Goal: Information Seeking & Learning: Compare options

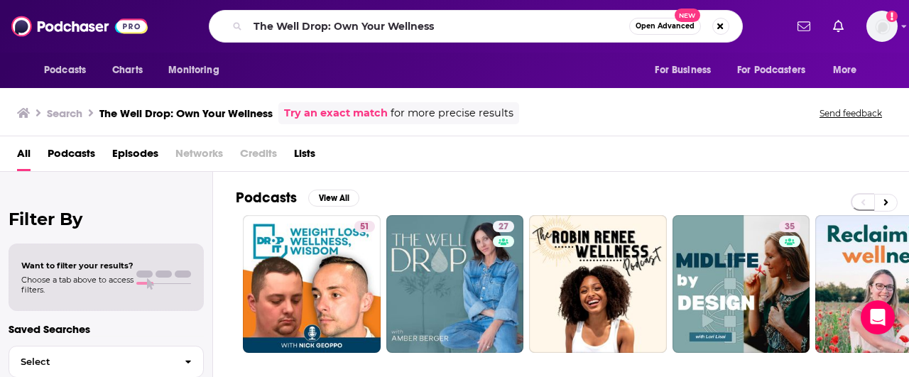
click at [303, 28] on input "The Well Drop: Own Your Wellness" at bounding box center [438, 26] width 381 height 23
type input "Raising Good Humans"
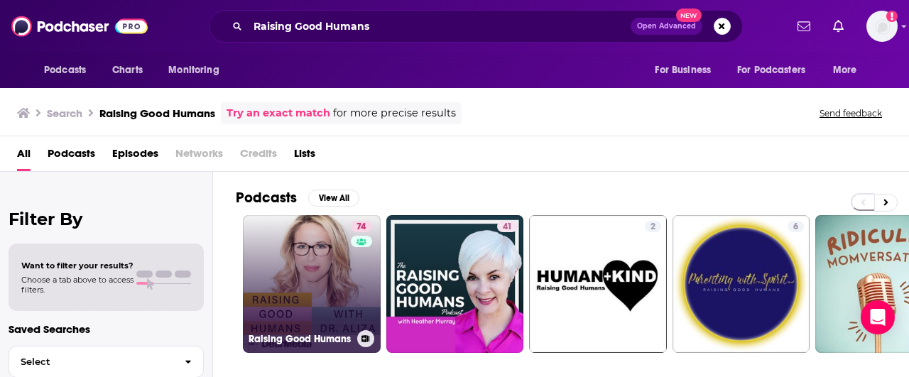
click at [284, 259] on link "74 Raising Good Humans" at bounding box center [312, 284] width 138 height 138
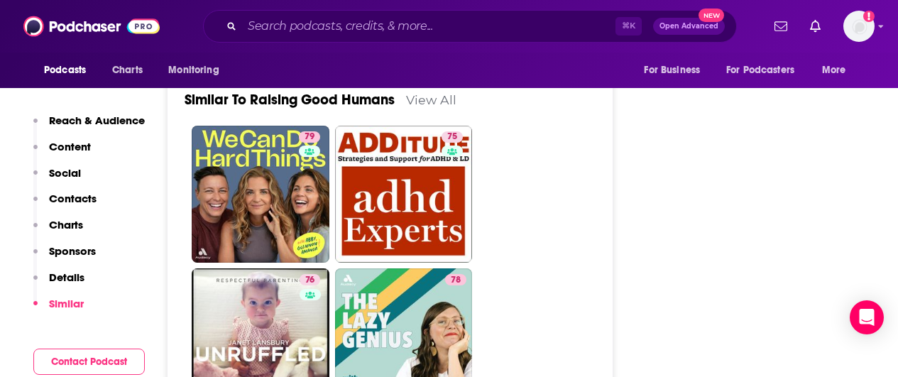
scroll to position [3088, 0]
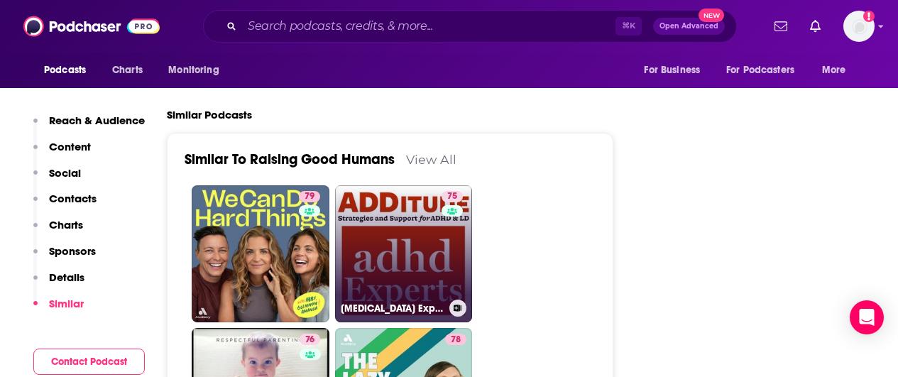
click at [417, 205] on link "75 [MEDICAL_DATA] Experts Podcast" at bounding box center [404, 254] width 138 height 138
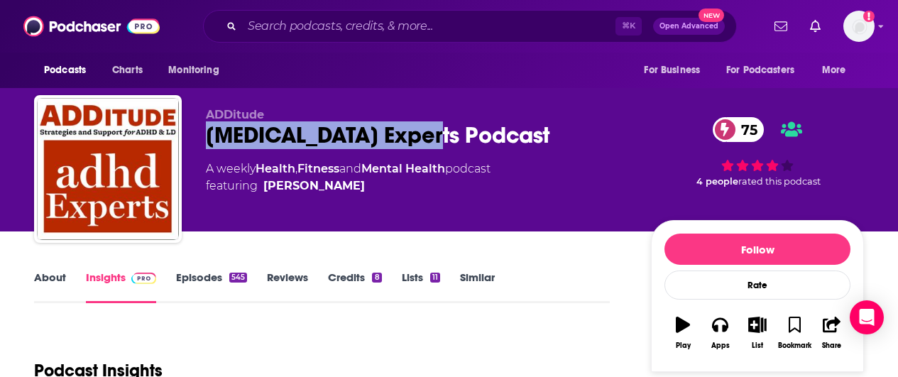
drag, startPoint x: 457, startPoint y: 135, endPoint x: 213, endPoint y: 146, distance: 243.8
click at [213, 146] on div "[MEDICAL_DATA] Experts Podcast 75" at bounding box center [417, 135] width 423 height 28
copy h2 "[MEDICAL_DATA] Experts Podcast"
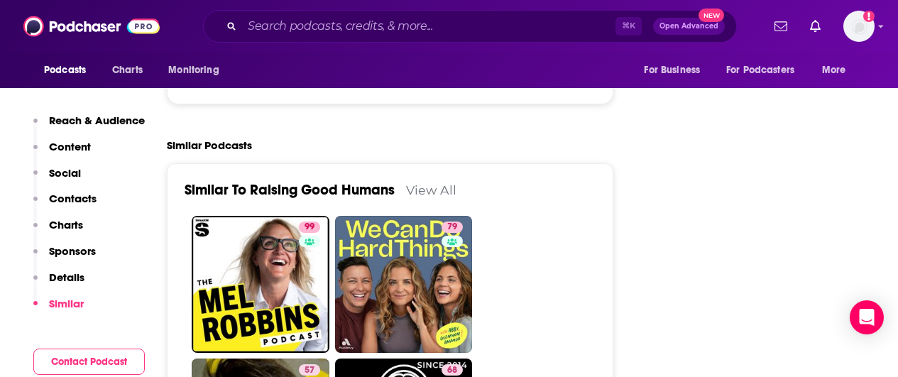
scroll to position [3236, 0]
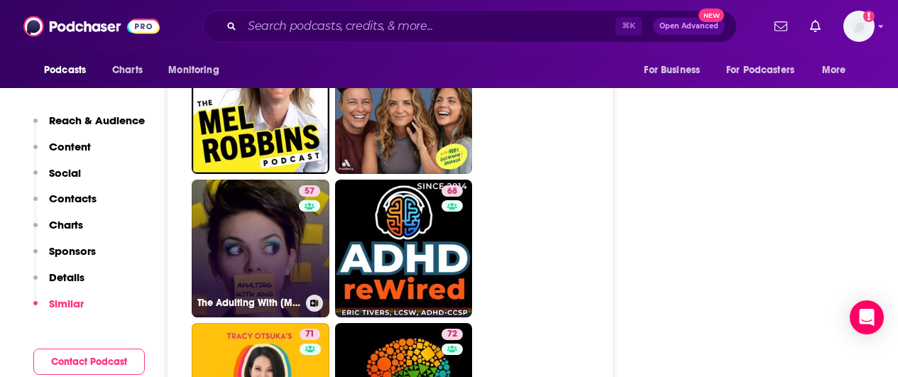
click at [246, 181] on link "57 The Adulting With [MEDICAL_DATA] Podcast" at bounding box center [261, 249] width 138 height 138
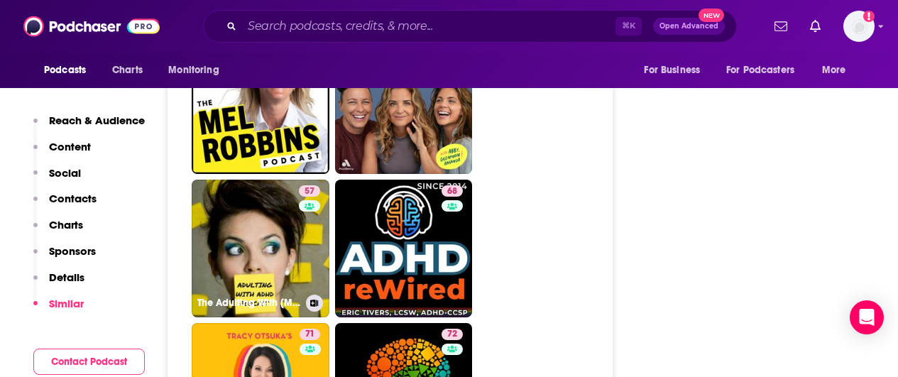
type input "[URL][DOMAIN_NAME][MEDICAL_DATA]"
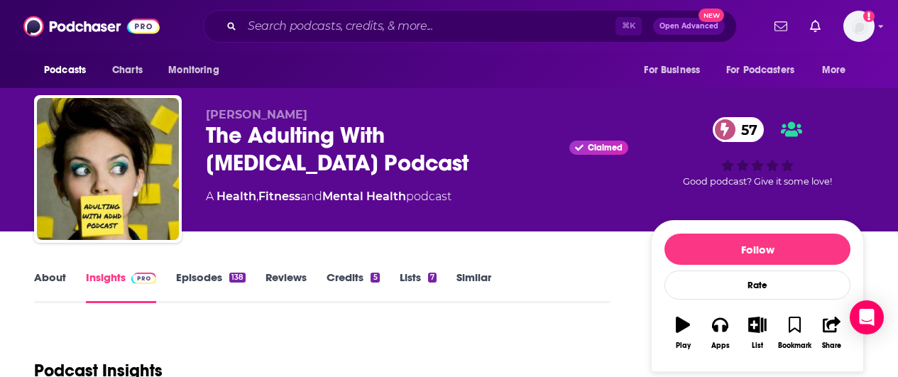
click at [195, 279] on link "Episodes 138" at bounding box center [211, 287] width 70 height 33
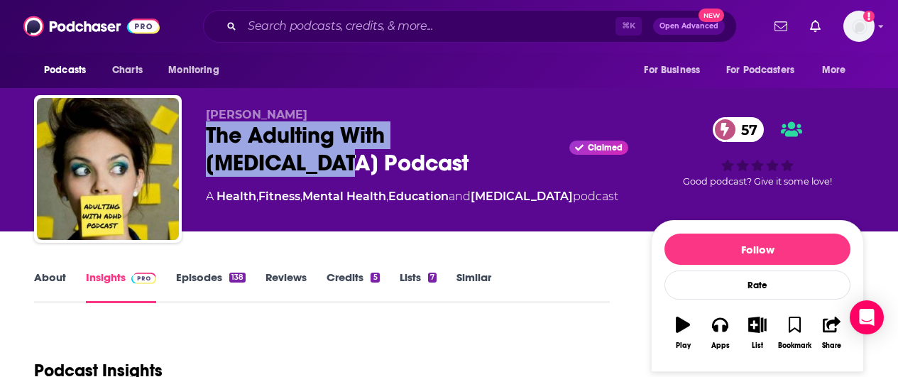
drag, startPoint x: 453, startPoint y: 137, endPoint x: 210, endPoint y: 139, distance: 243.6
click at [208, 139] on div "The Adulting With [MEDICAL_DATA] Podcast Claimed 57" at bounding box center [417, 148] width 423 height 55
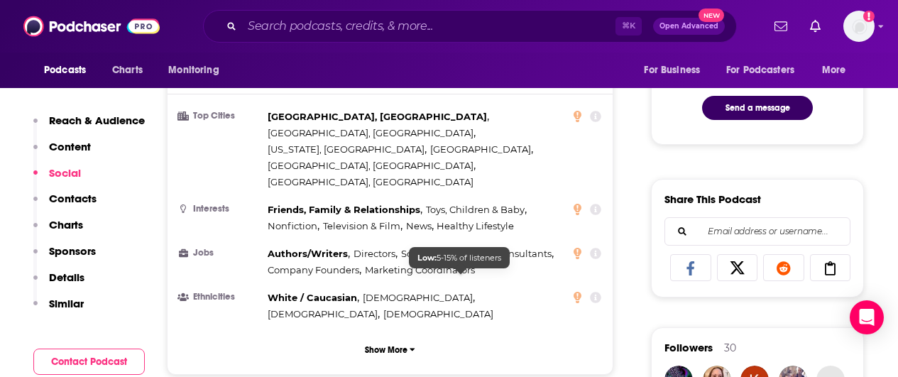
scroll to position [1227, 0]
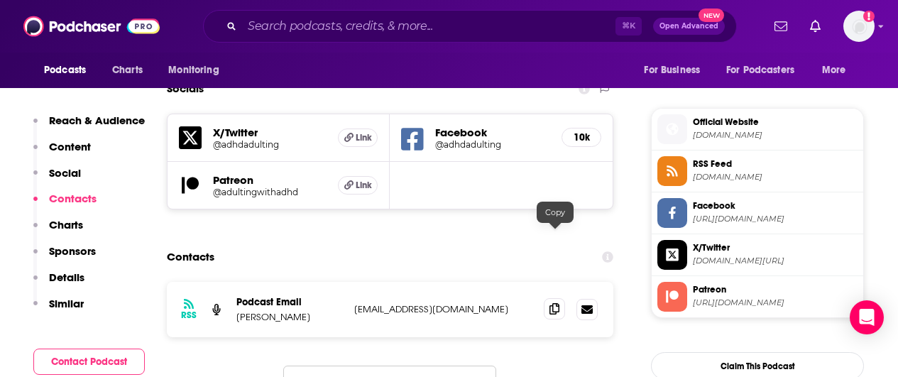
click at [556, 303] on icon at bounding box center [555, 308] width 10 height 11
type input "[URL][DOMAIN_NAME]"
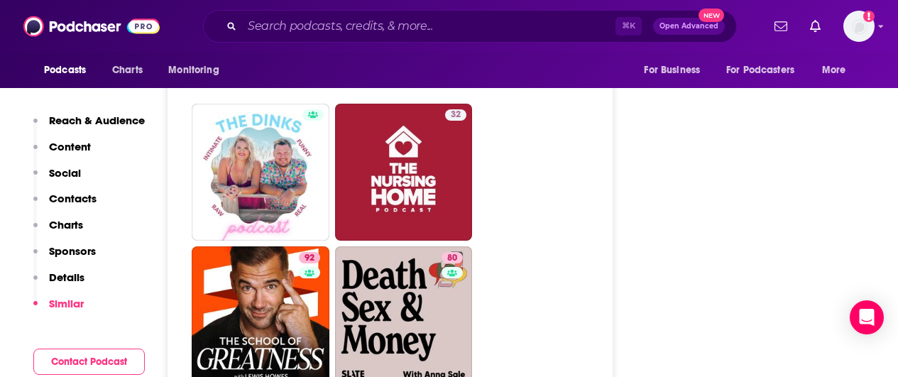
scroll to position [5531, 0]
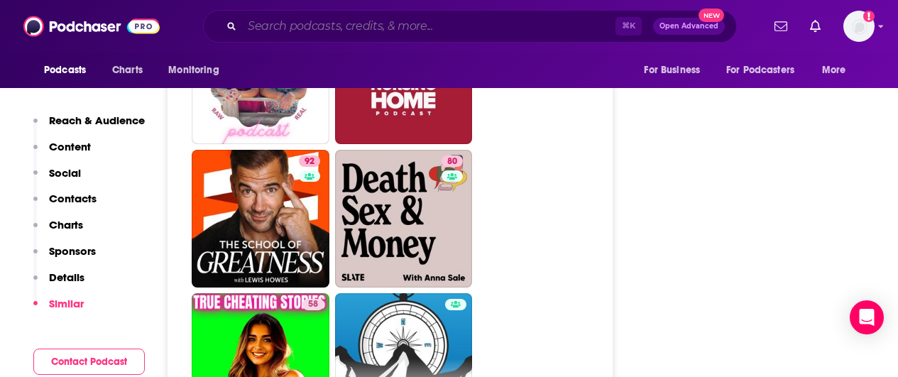
click at [336, 23] on input "Search podcasts, credits, & more..." at bounding box center [429, 26] width 374 height 23
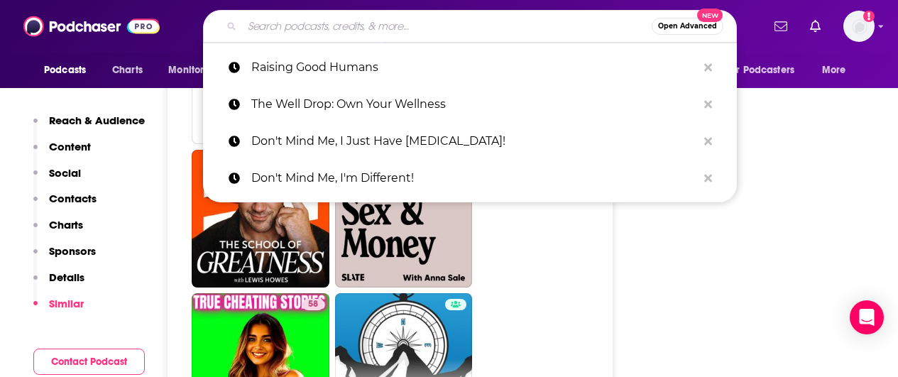
paste input "The Mom Hour"
type input "The Mom Hour"
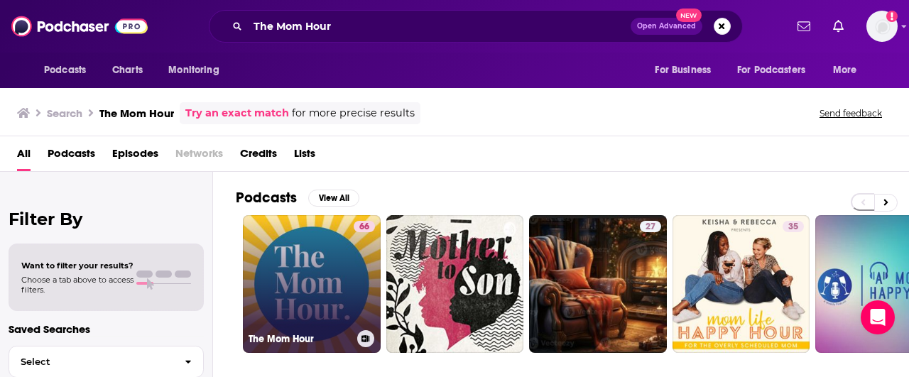
click at [325, 292] on link "66 The Mom Hour" at bounding box center [312, 284] width 138 height 138
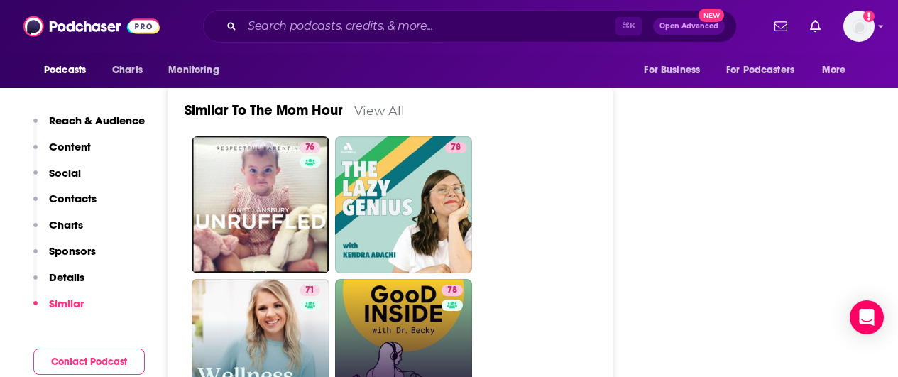
scroll to position [2902, 0]
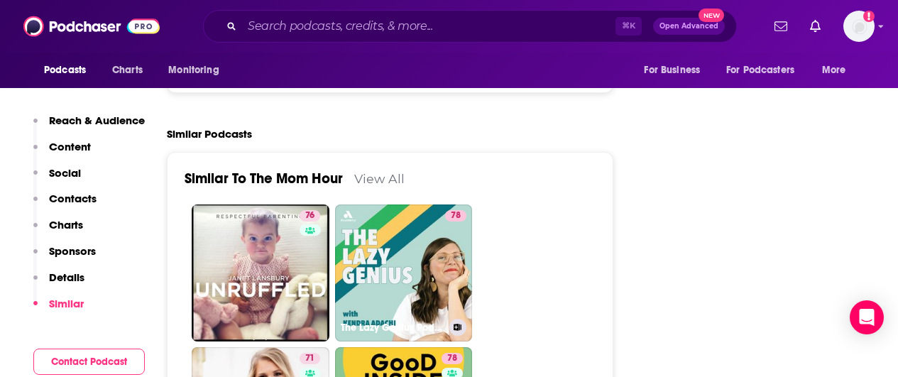
click at [397, 217] on link "78 The Lazy Genius Podcast" at bounding box center [404, 274] width 138 height 138
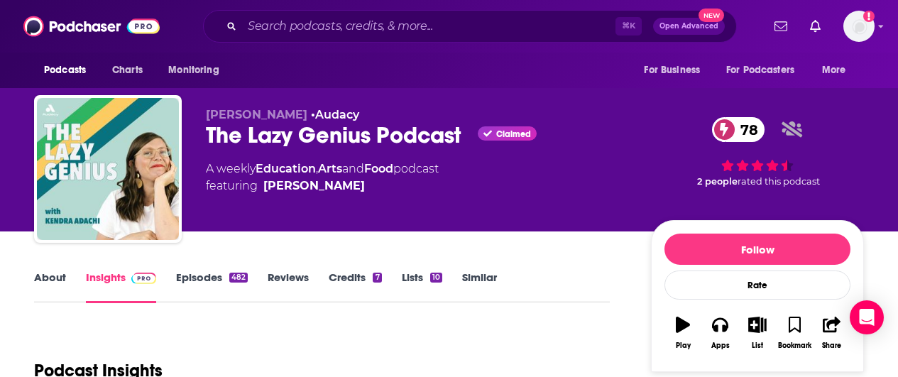
click at [344, 134] on div "The Lazy Genius Podcast Claimed 78" at bounding box center [417, 135] width 423 height 28
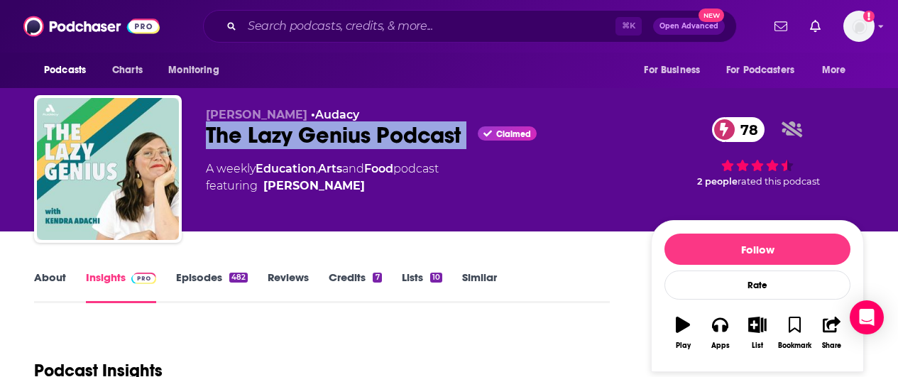
click at [344, 134] on div "The Lazy Genius Podcast Claimed 78" at bounding box center [417, 135] width 423 height 28
copy div "The Lazy Genius Podcast"
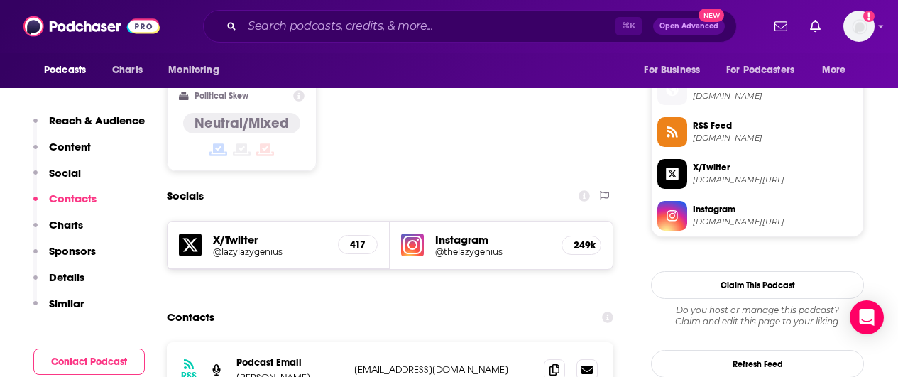
scroll to position [1262, 0]
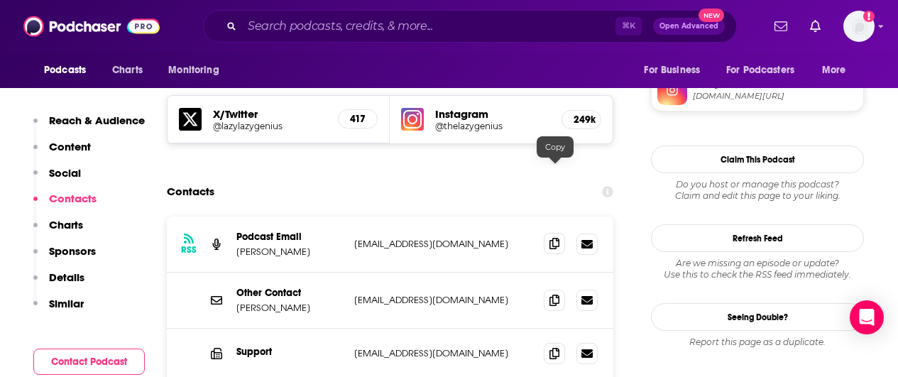
click at [551, 238] on icon at bounding box center [555, 243] width 10 height 11
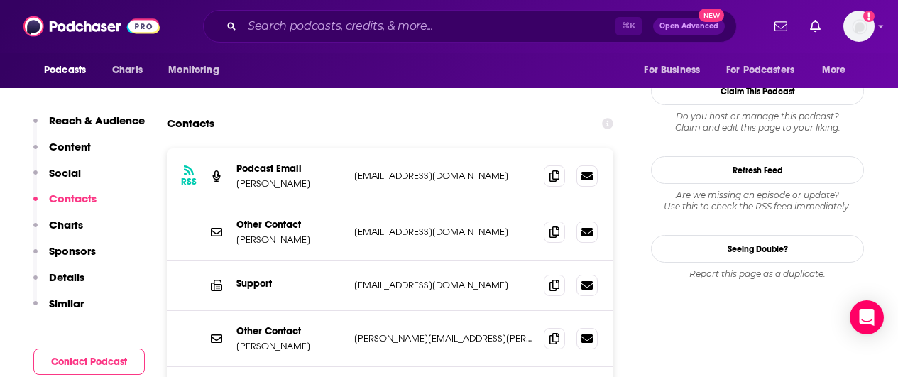
scroll to position [1331, 0]
click at [552, 332] on icon at bounding box center [555, 337] width 10 height 11
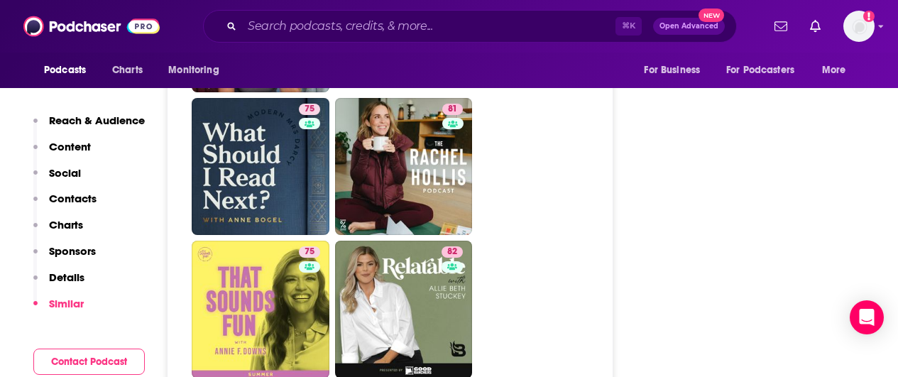
scroll to position [3398, 0]
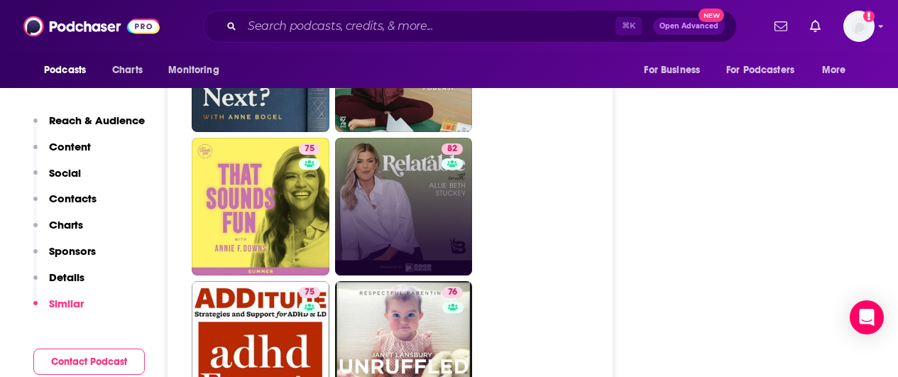
click at [413, 170] on link "82" at bounding box center [404, 207] width 138 height 138
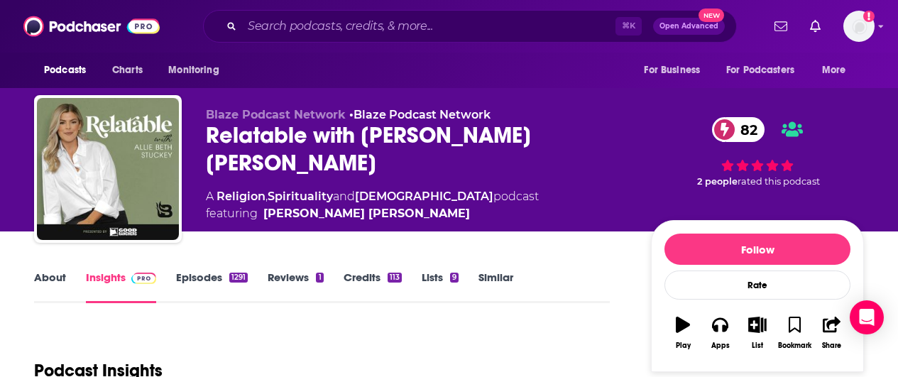
type input "[URL][DOMAIN_NAME]"
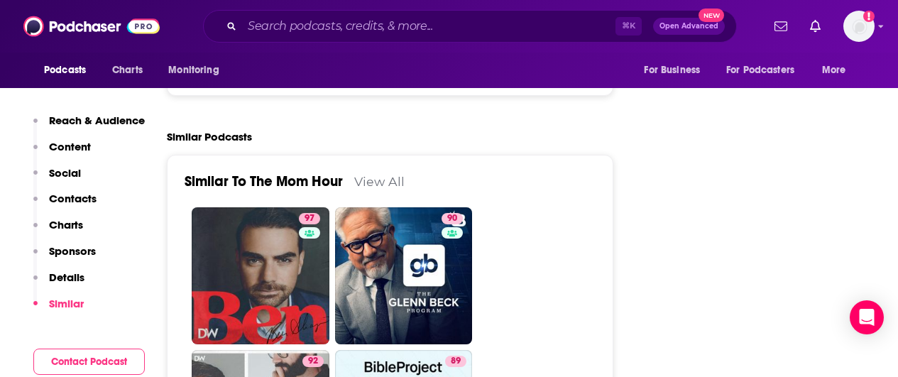
scroll to position [2904, 0]
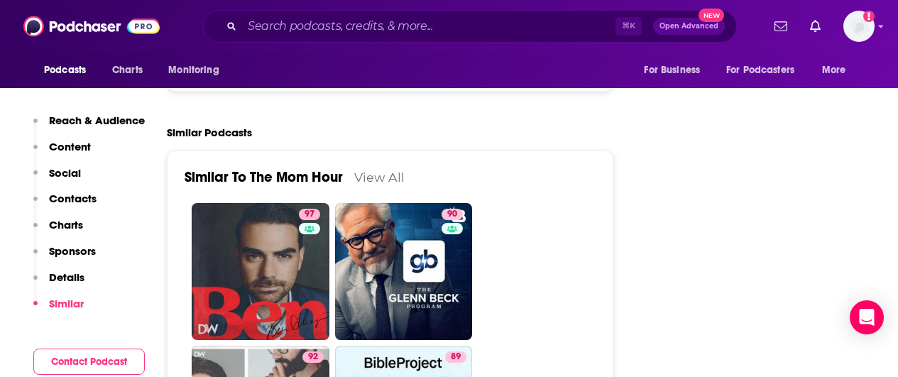
click at [381, 170] on link "View All" at bounding box center [379, 177] width 50 height 15
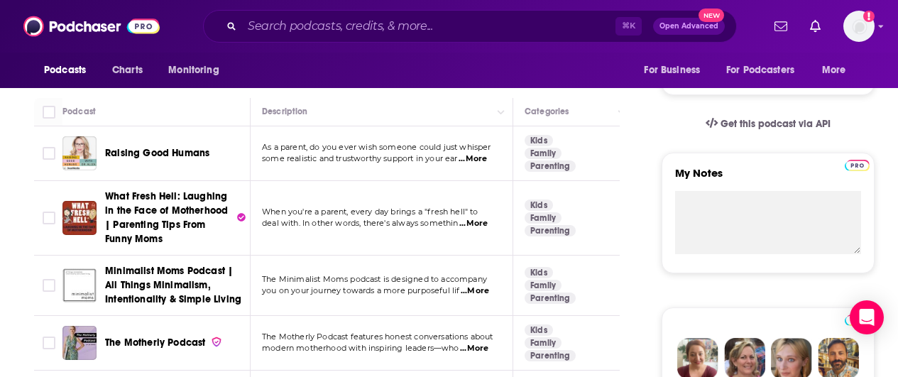
scroll to position [467, 0]
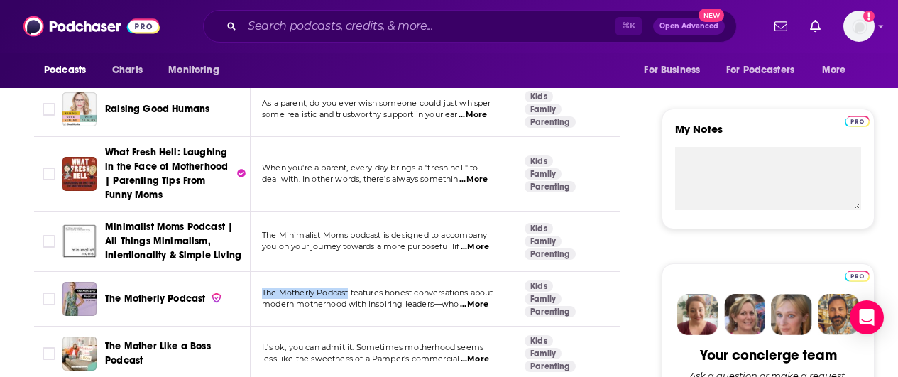
drag, startPoint x: 262, startPoint y: 293, endPoint x: 349, endPoint y: 293, distance: 87.4
click at [349, 293] on span "The Motherly Podcast features honest conversations about" at bounding box center [378, 293] width 232 height 10
copy span "The Motherly Podcast"
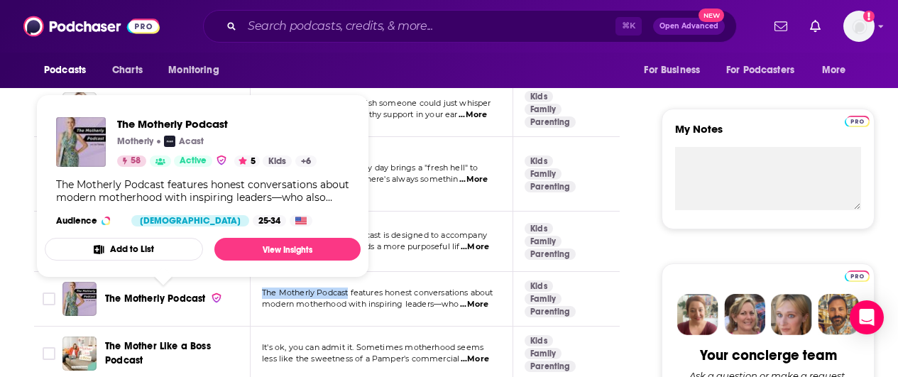
click at [180, 300] on span "The Motherly Podcast" at bounding box center [155, 299] width 100 height 12
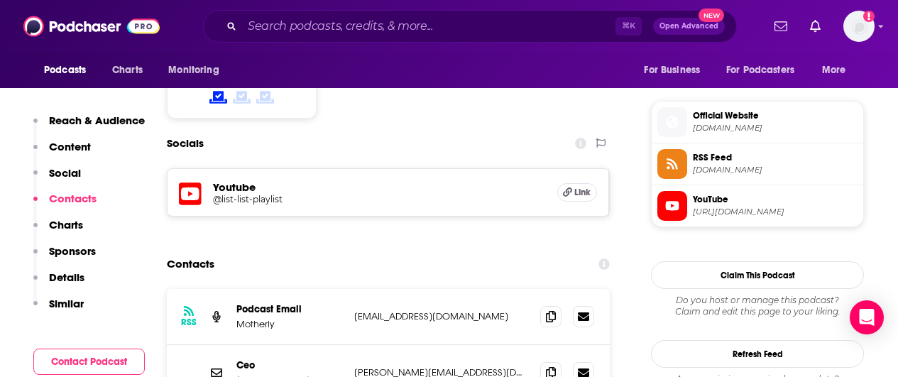
scroll to position [1259, 0]
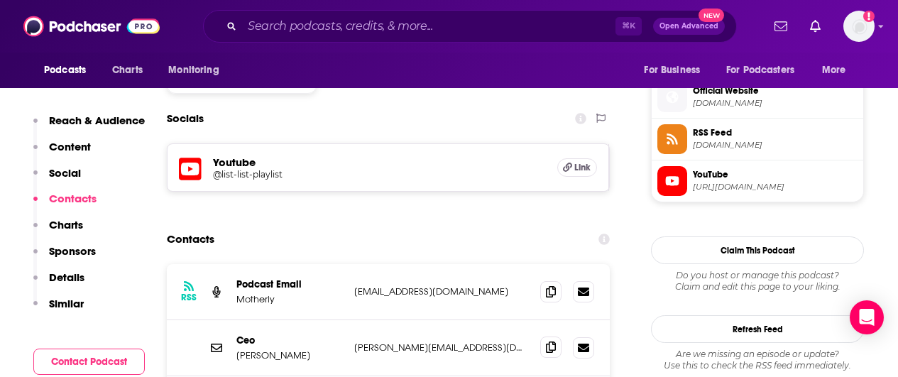
click at [547, 342] on icon at bounding box center [551, 347] width 10 height 11
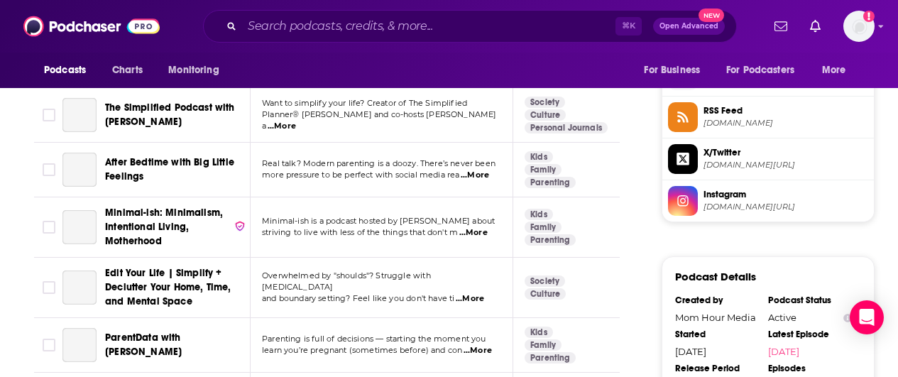
scroll to position [2011, 0]
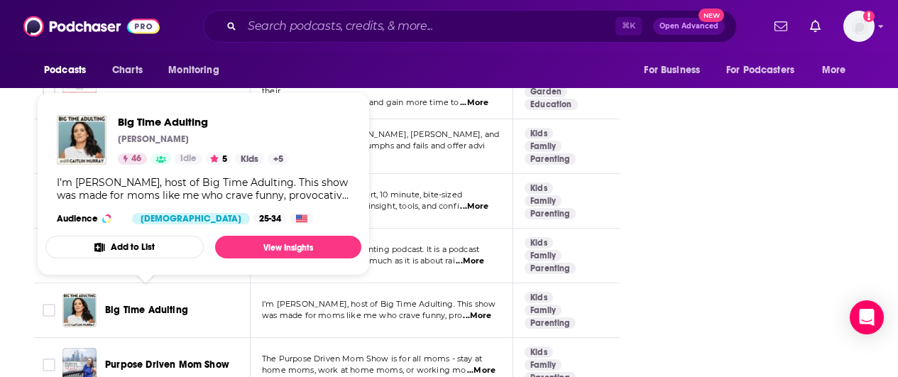
click at [125, 304] on span "Big Time Adulting" at bounding box center [146, 310] width 83 height 12
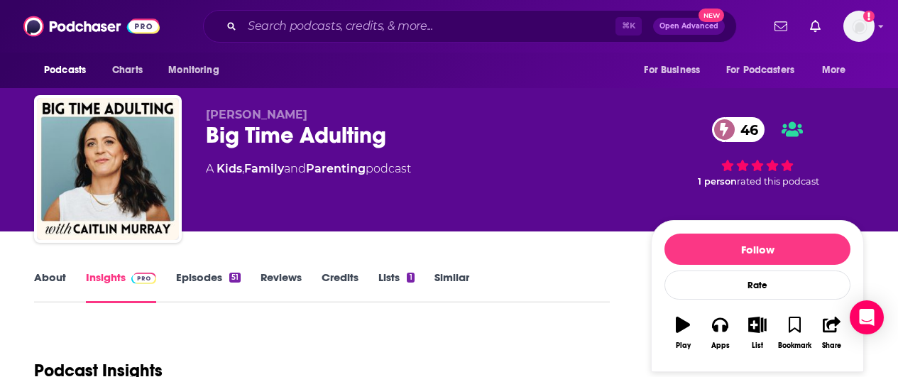
click at [193, 273] on link "Episodes 51" at bounding box center [208, 287] width 65 height 33
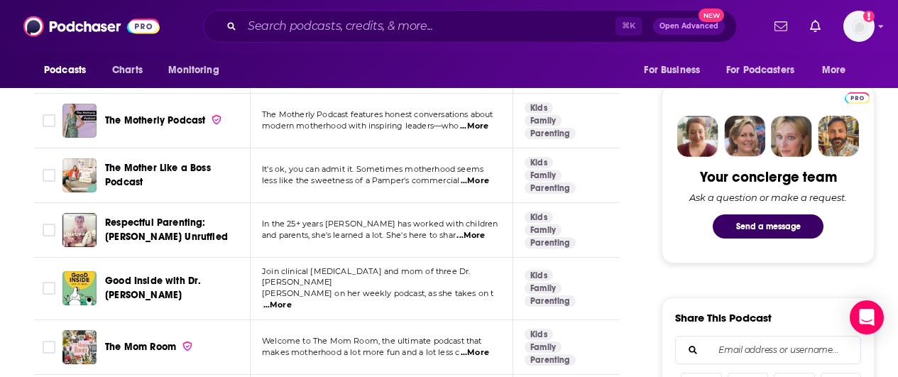
scroll to position [704, 0]
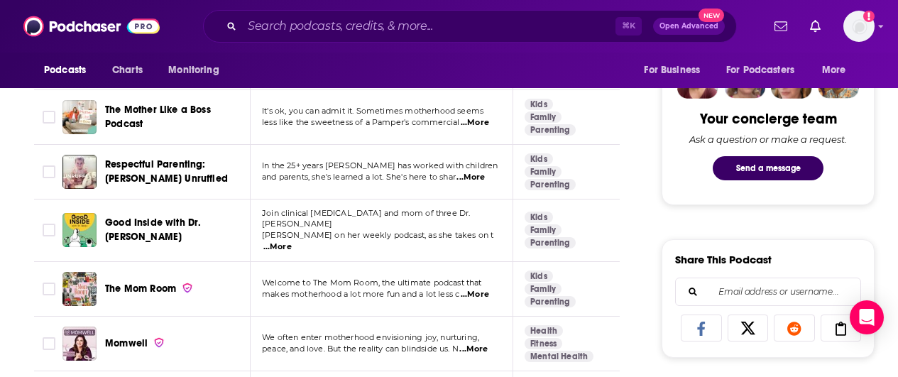
click at [292, 241] on span "...More" at bounding box center [277, 246] width 28 height 11
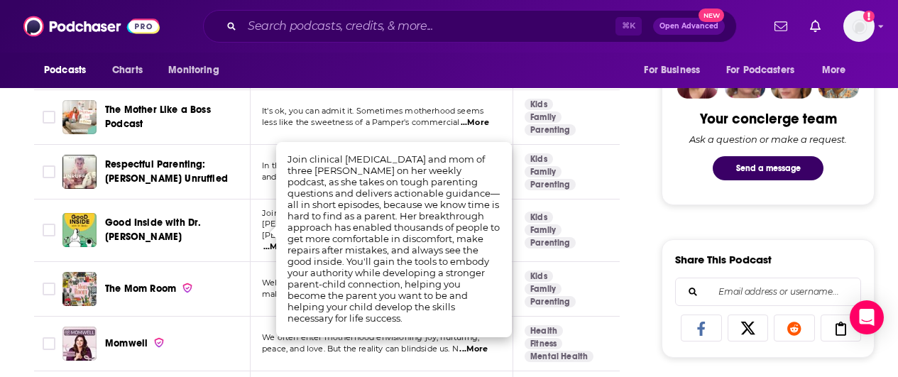
click at [229, 327] on div "Momwell" at bounding box center [179, 344] width 148 height 34
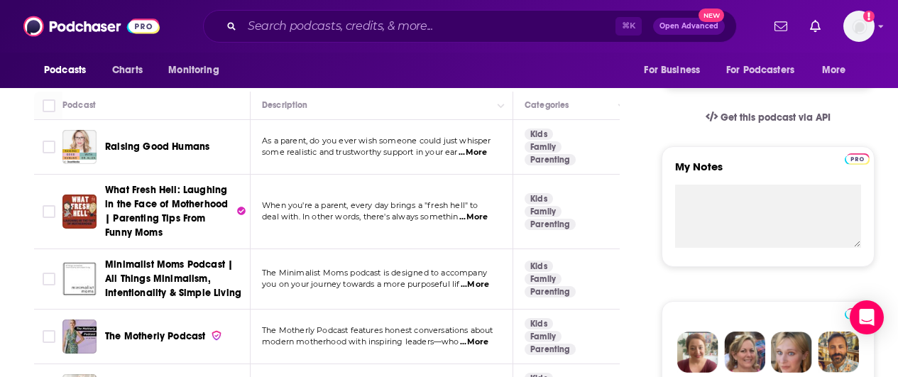
scroll to position [420, 0]
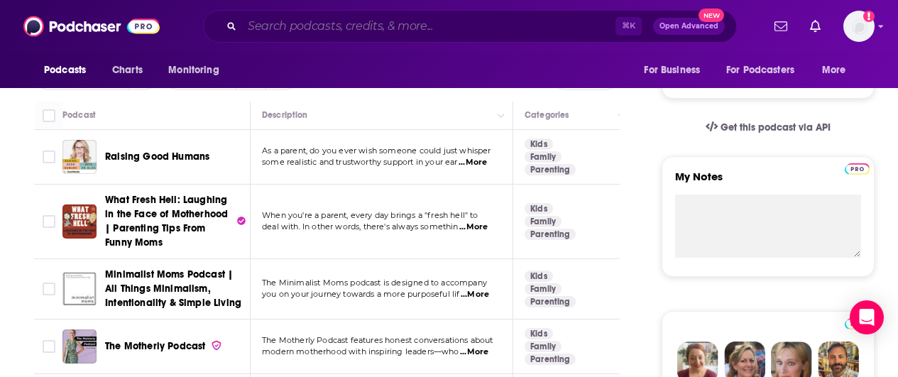
click at [370, 24] on input "Search podcasts, credits, & more..." at bounding box center [429, 26] width 374 height 23
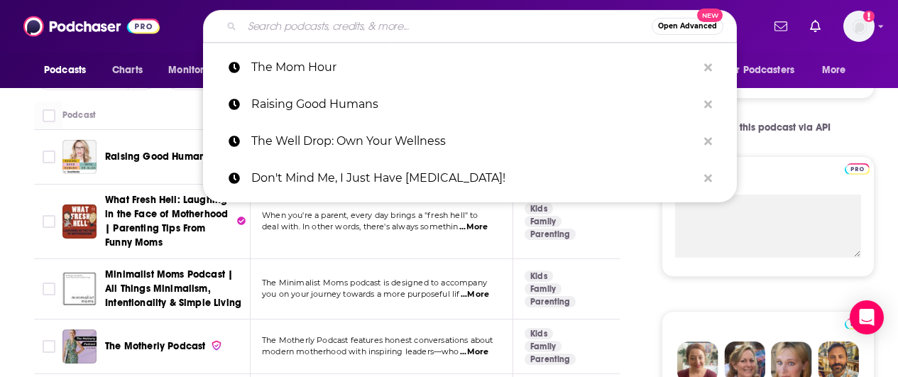
paste input "Disruptors for GOOD"
type input "Disruptors for GOOD"
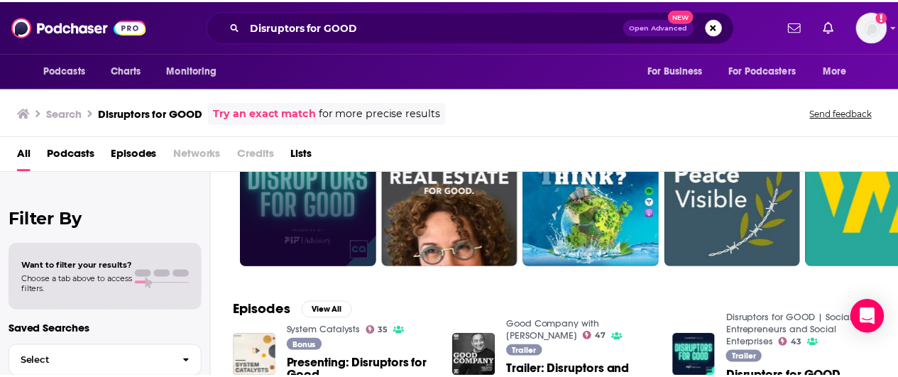
scroll to position [75, 0]
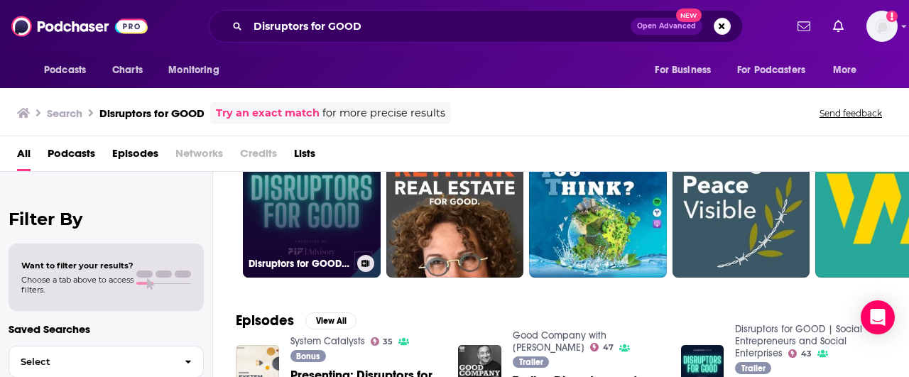
click at [294, 221] on link "43 Disruptors for GOOD | Social Entrepreneurs and Social Enterprises" at bounding box center [312, 209] width 138 height 138
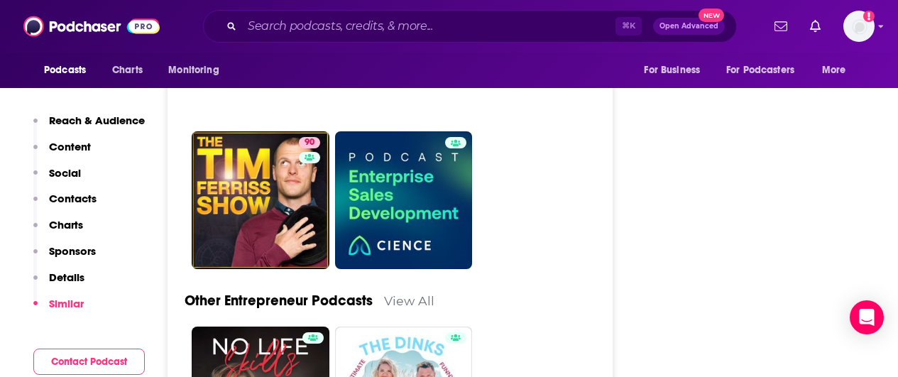
scroll to position [5309, 0]
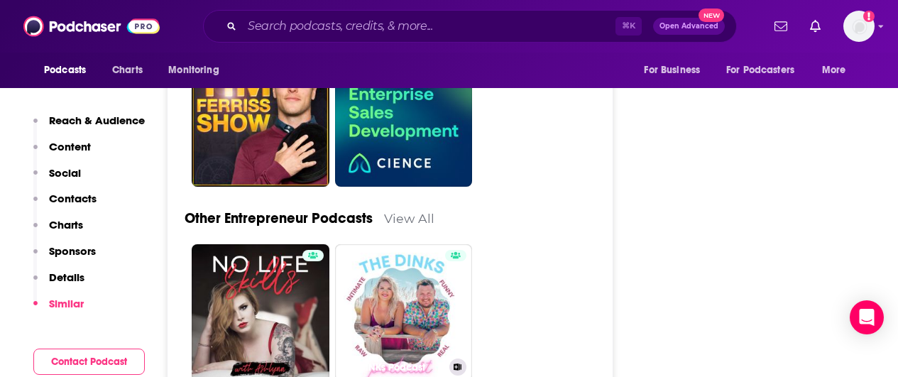
click at [403, 244] on link "The DINKs Podcast" at bounding box center [404, 313] width 138 height 138
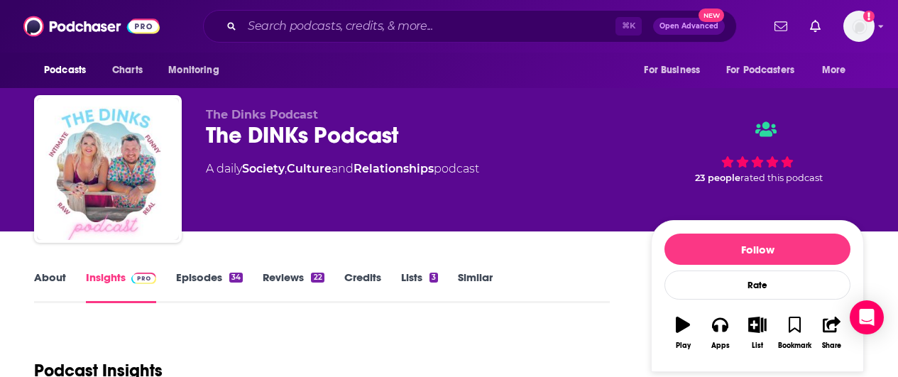
scroll to position [129, 0]
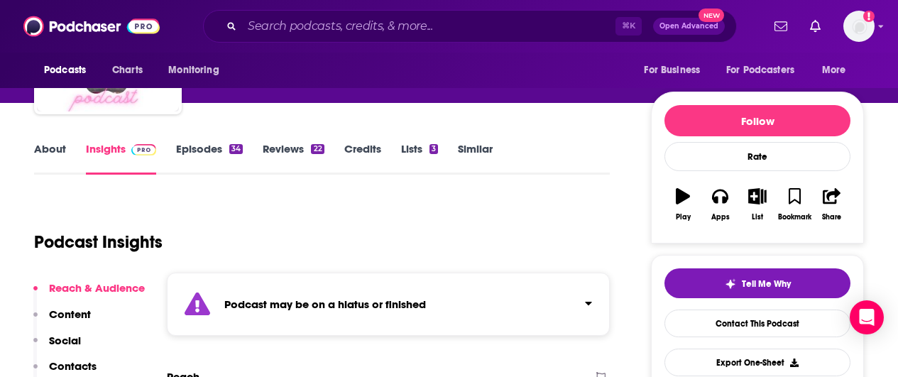
type input "[URL][DOMAIN_NAME]"
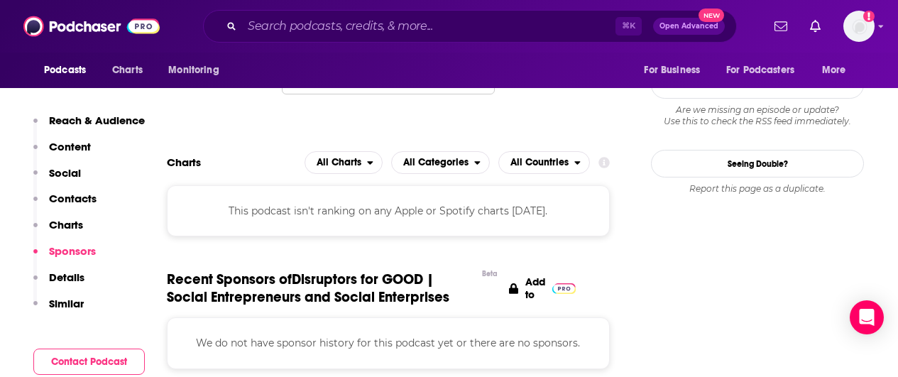
scroll to position [1470, 0]
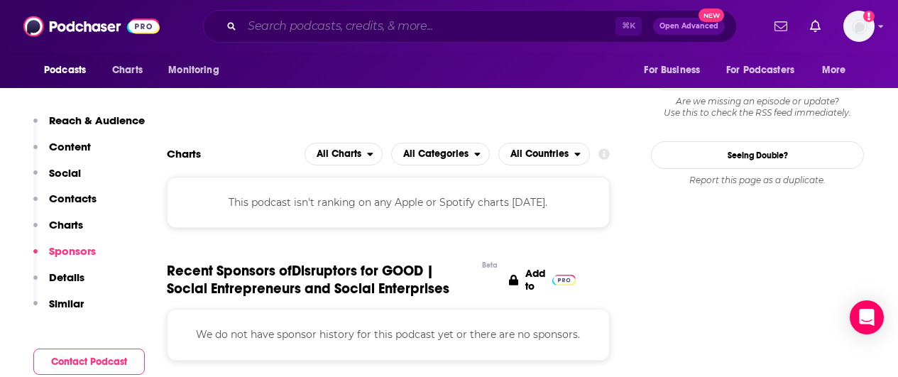
click at [312, 31] on input "Search podcasts, credits, & more..." at bounding box center [429, 26] width 374 height 23
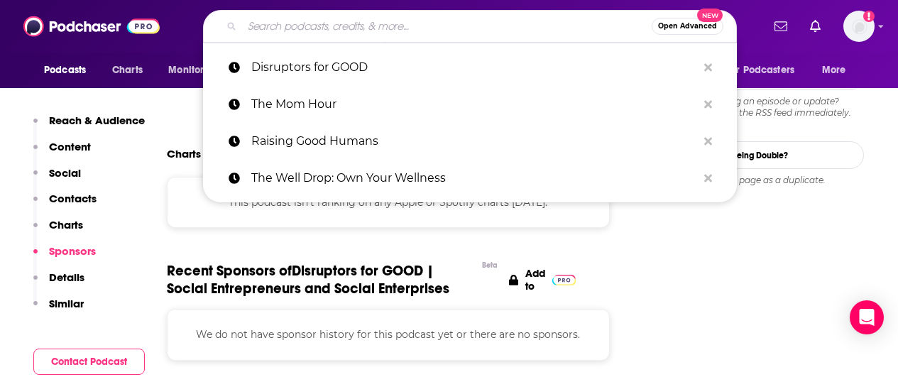
paste input "[DEMOGRAPHIC_DATA] Founder World"
type input "[DEMOGRAPHIC_DATA] Founder World"
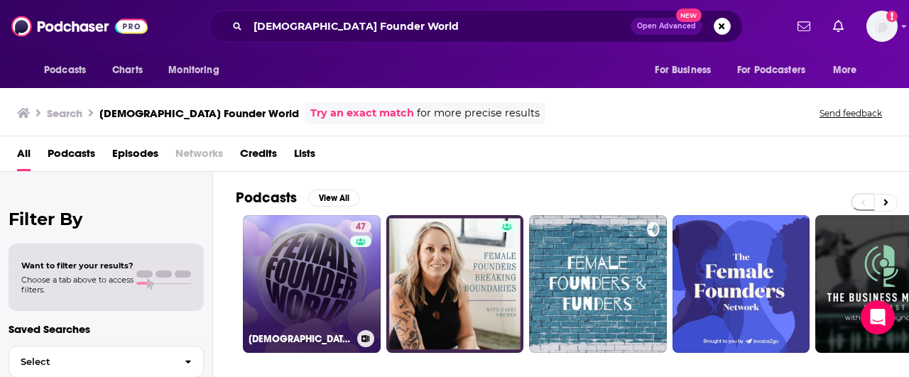
click at [327, 311] on link "47 [DEMOGRAPHIC_DATA] Founder World" at bounding box center [312, 284] width 138 height 138
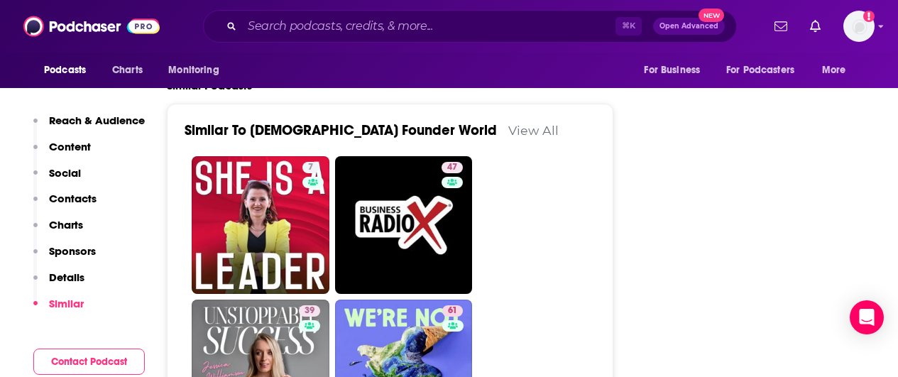
scroll to position [2398, 0]
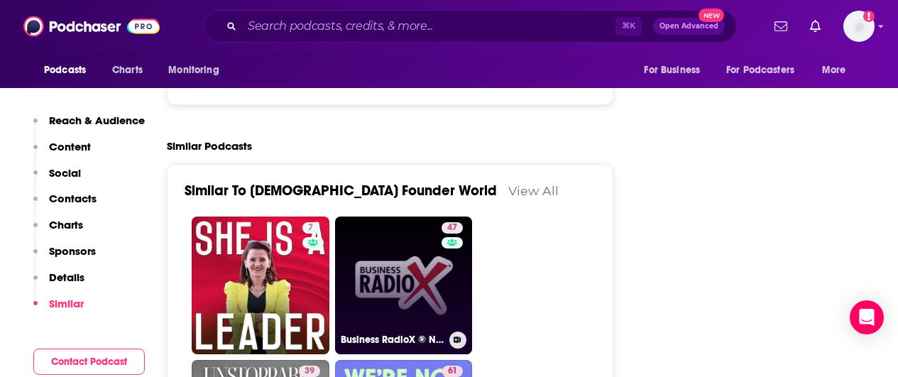
click at [391, 217] on link "47 Business RadioX ® Network" at bounding box center [404, 286] width 138 height 138
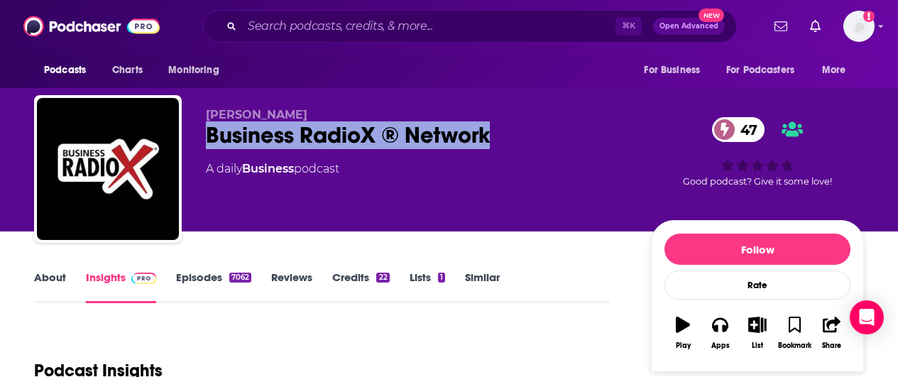
drag, startPoint x: 541, startPoint y: 138, endPoint x: 188, endPoint y: 144, distance: 353.0
click at [183, 137] on div "[PERSON_NAME] Business RadioX ® Network 47 A daily Business podcast 47 Good pod…" at bounding box center [449, 171] width 830 height 153
copy h2 "Business RadioX ® Network"
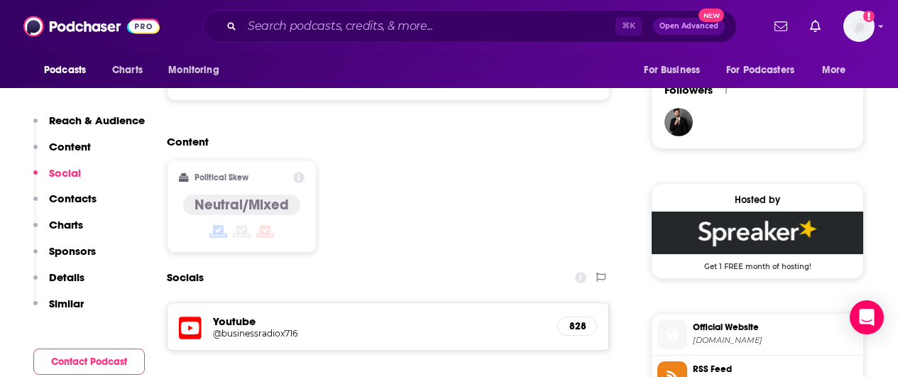
scroll to position [1188, 0]
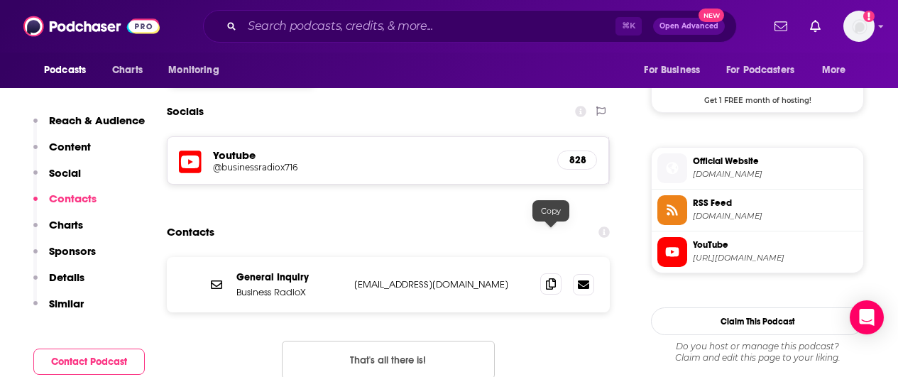
click at [548, 278] on icon at bounding box center [551, 283] width 10 height 11
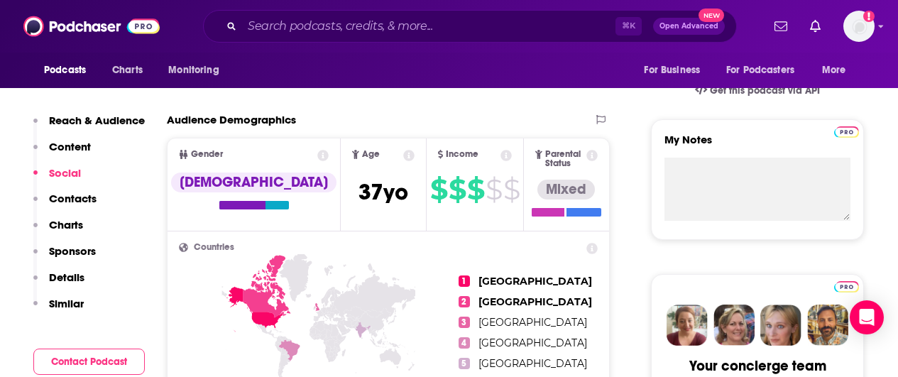
scroll to position [0, 0]
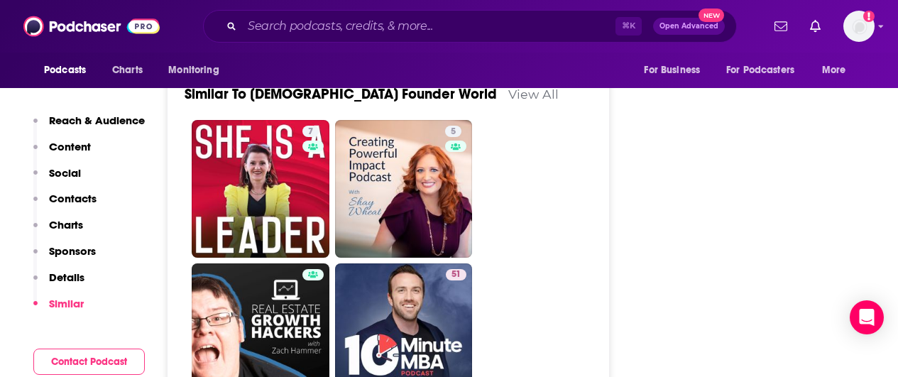
scroll to position [2407, 0]
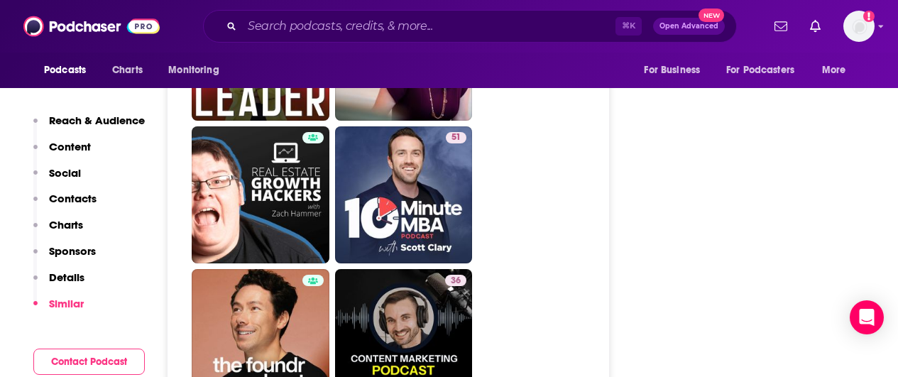
click at [255, 269] on link "The Foundr Podcast with [PERSON_NAME]" at bounding box center [261, 338] width 138 height 138
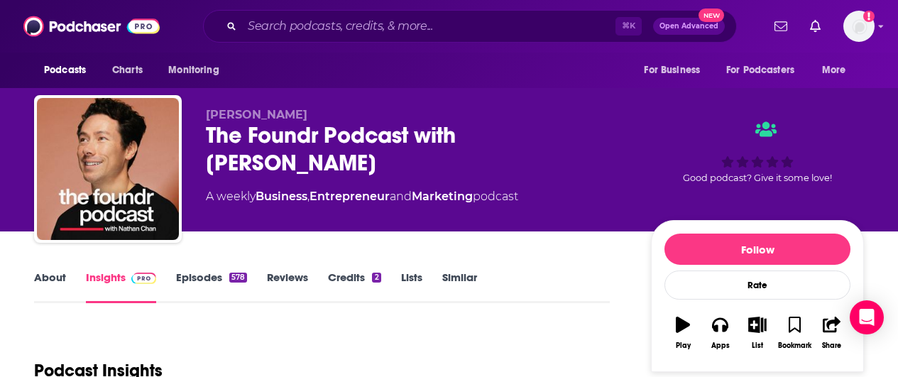
scroll to position [161, 0]
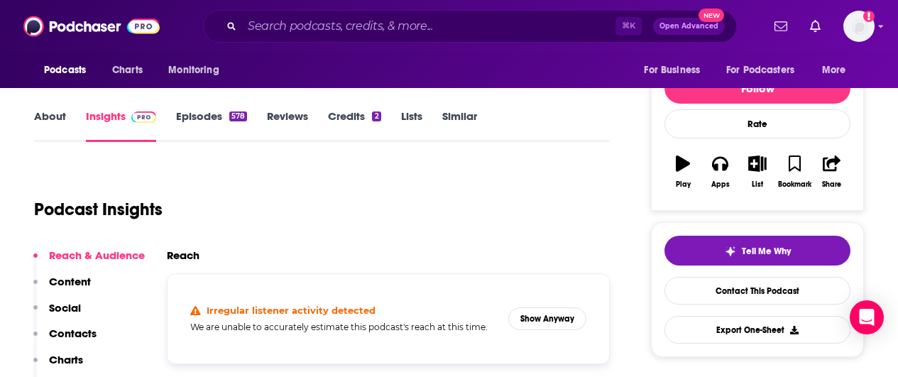
type input "[URL][DOMAIN_NAME][DEMOGRAPHIC_DATA]"
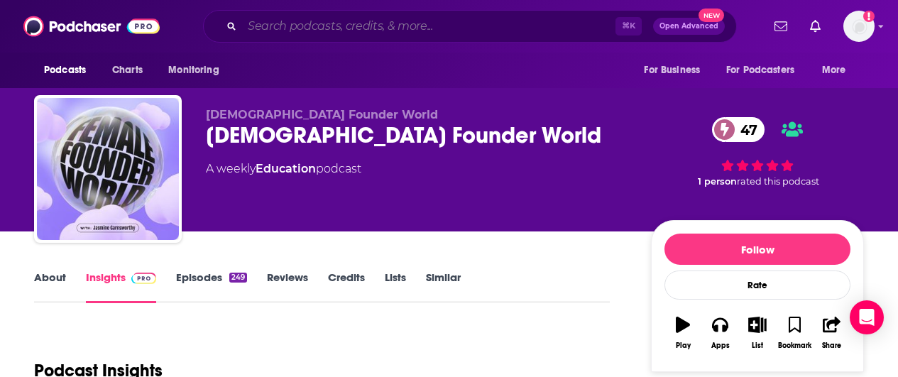
click at [342, 28] on input "Search podcasts, credits, & more..." at bounding box center [429, 26] width 374 height 23
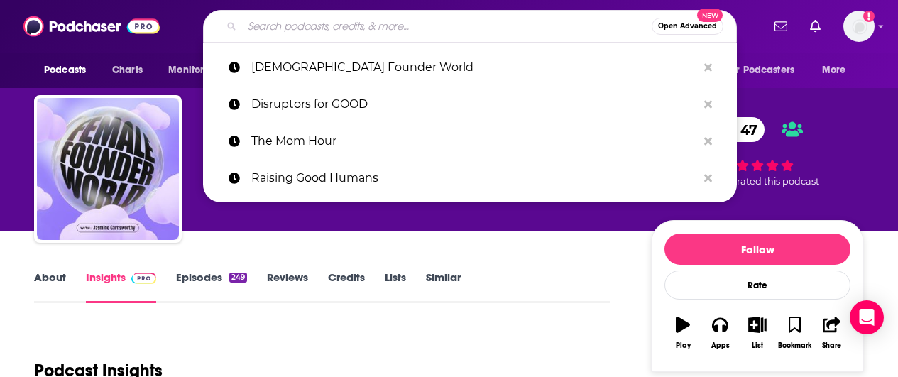
paste input "The EntreLeadership Podcast"
type input "The EntreLeadership Podcast"
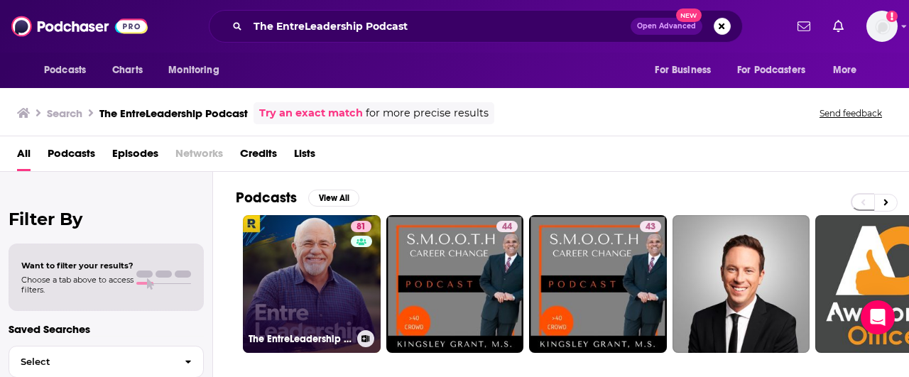
click at [329, 275] on link "81 The EntreLeadership Podcast" at bounding box center [312, 284] width 138 height 138
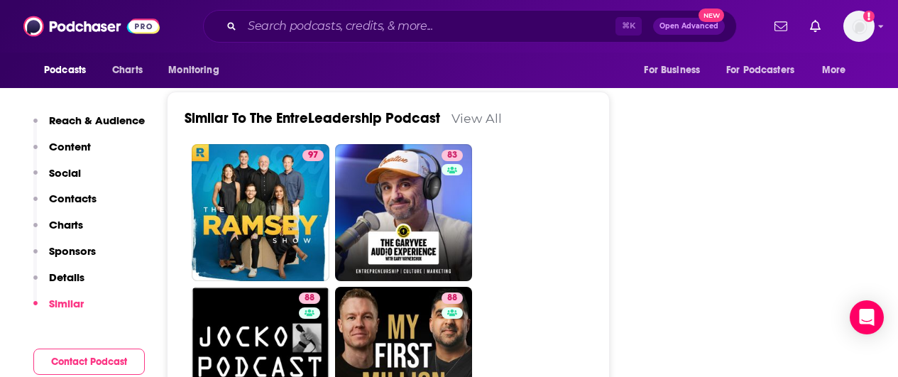
scroll to position [3147, 0]
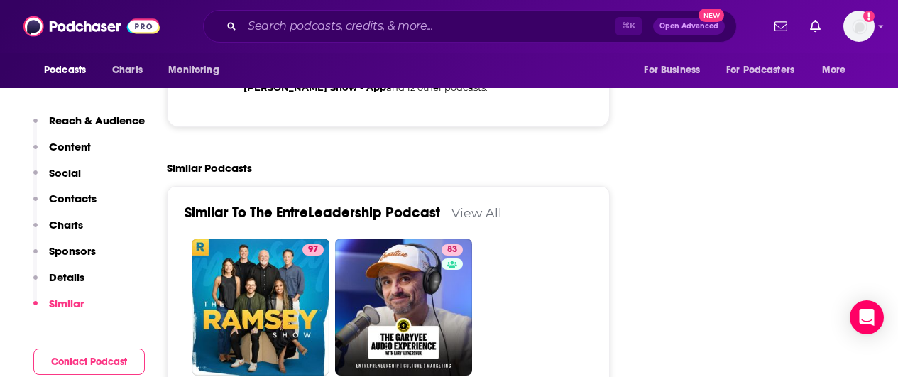
click at [474, 205] on link "View All" at bounding box center [477, 212] width 50 height 15
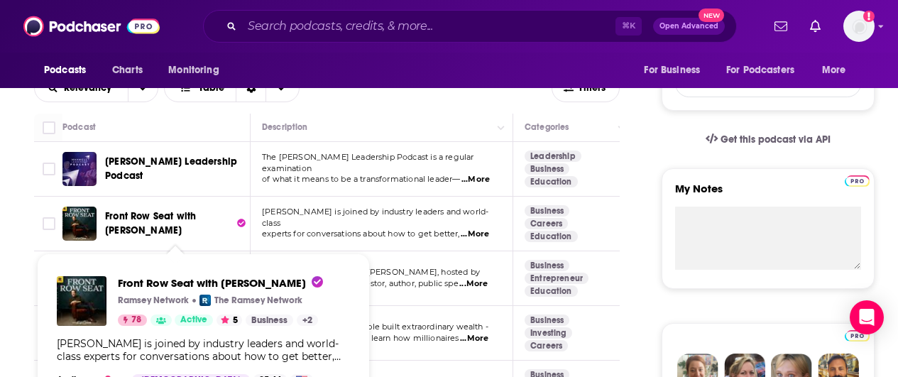
scroll to position [408, 0]
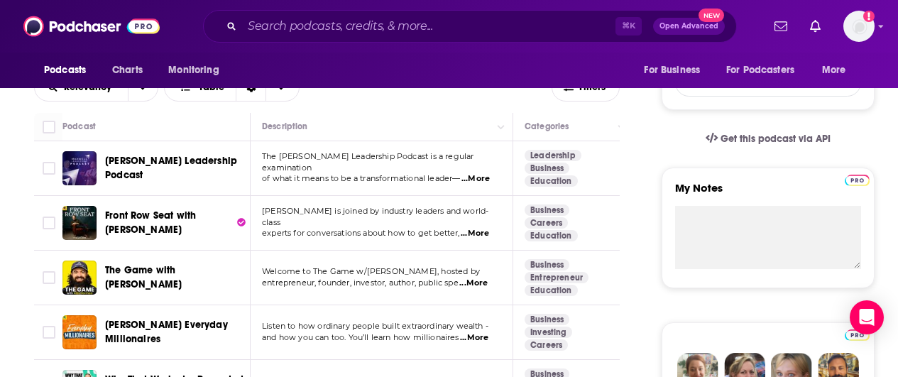
click at [479, 229] on span "...More" at bounding box center [475, 233] width 28 height 11
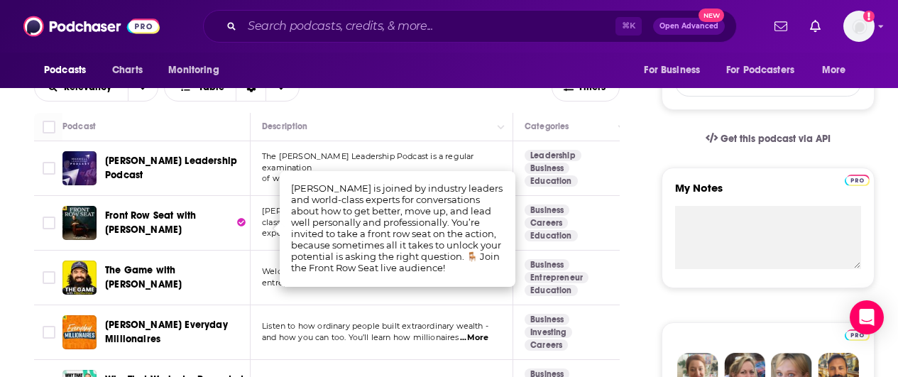
click at [172, 215] on span "Front Row Seat with [PERSON_NAME]" at bounding box center [150, 223] width 91 height 26
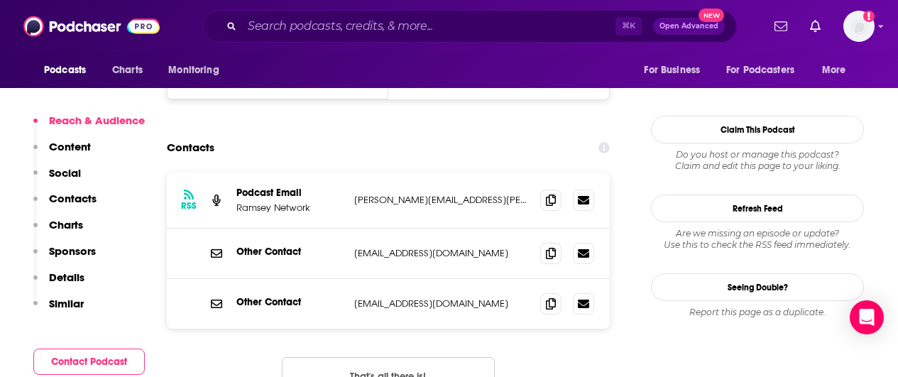
scroll to position [1356, 0]
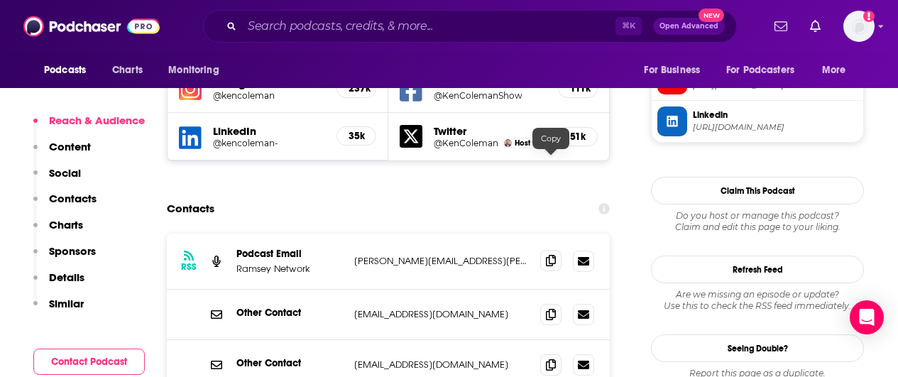
click at [548, 255] on icon at bounding box center [551, 260] width 10 height 11
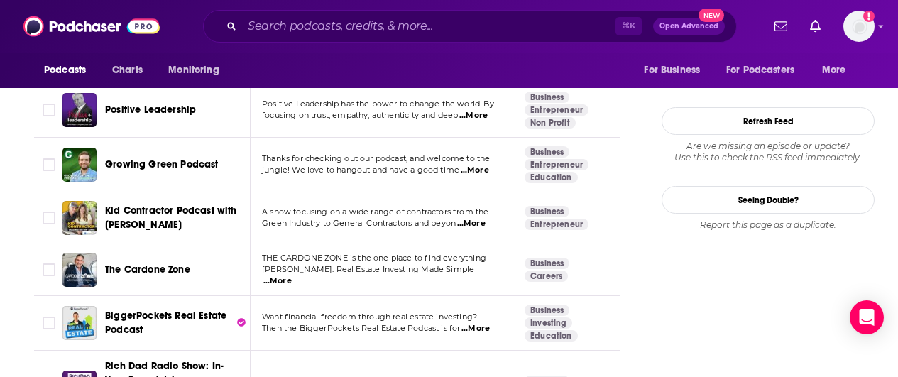
scroll to position [1658, 0]
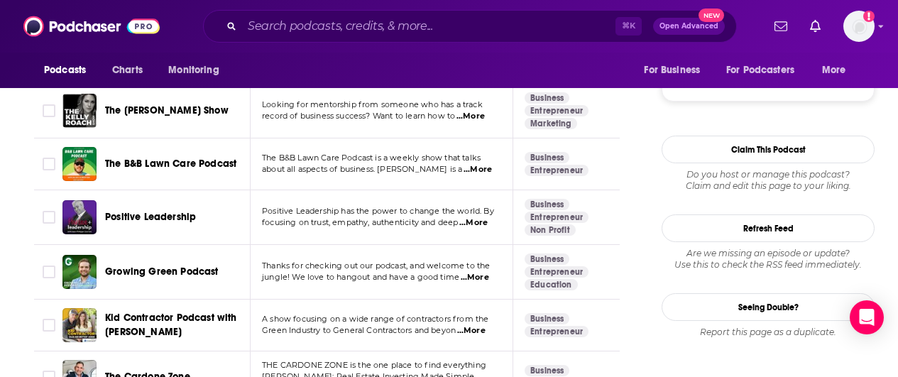
click at [477, 222] on span "...More" at bounding box center [473, 222] width 28 height 11
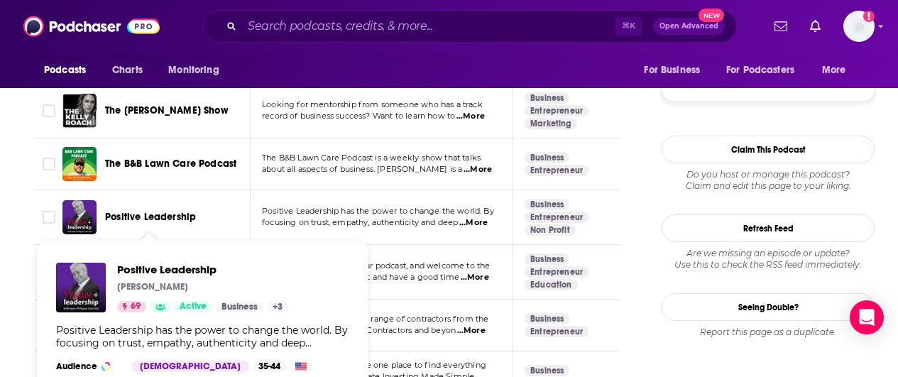
click at [141, 216] on span "Positive Leadership" at bounding box center [150, 217] width 91 height 12
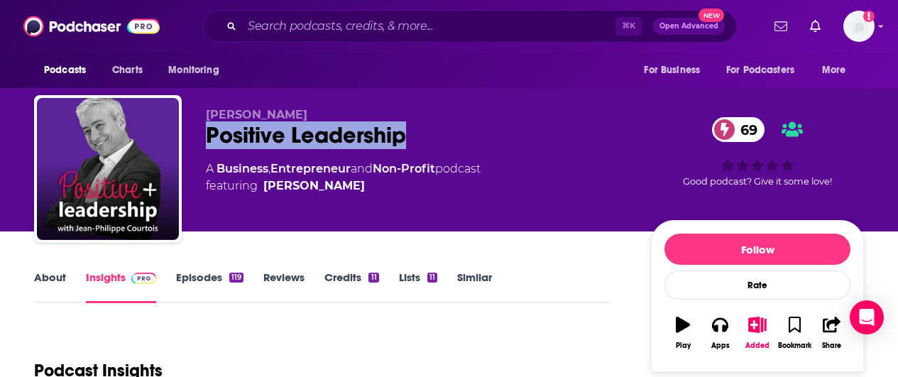
drag, startPoint x: 423, startPoint y: 139, endPoint x: 205, endPoint y: 141, distance: 218.7
click at [205, 141] on div "[PERSON_NAME] Positive Leadership 69 A Business , Entrepreneur and Non-Profit p…" at bounding box center [449, 171] width 830 height 153
copy h2 "Positive Leadership"
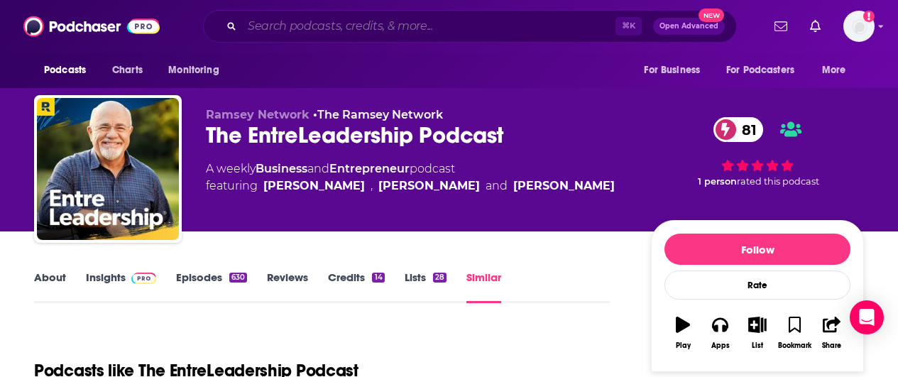
click at [306, 18] on input "Search podcasts, credits, & more..." at bounding box center [429, 26] width 374 height 23
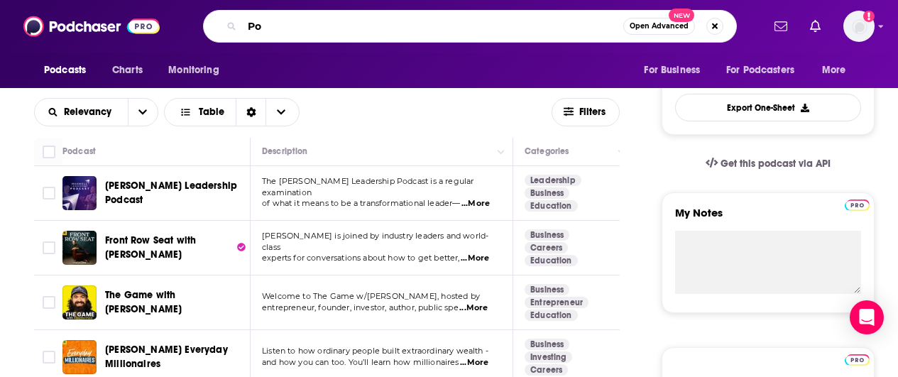
scroll to position [505, 0]
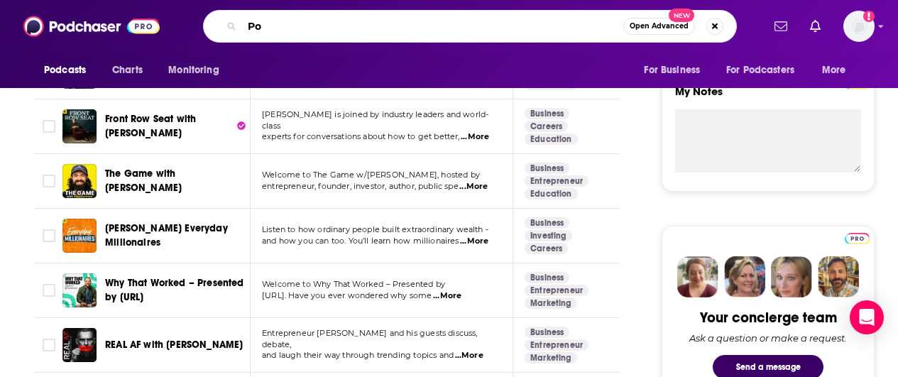
click at [283, 26] on input "Po" at bounding box center [432, 26] width 381 height 23
type input "Positive University"
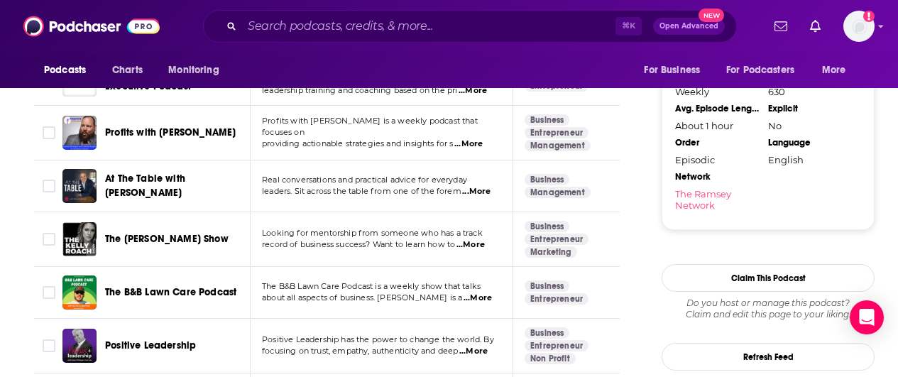
scroll to position [1634, 0]
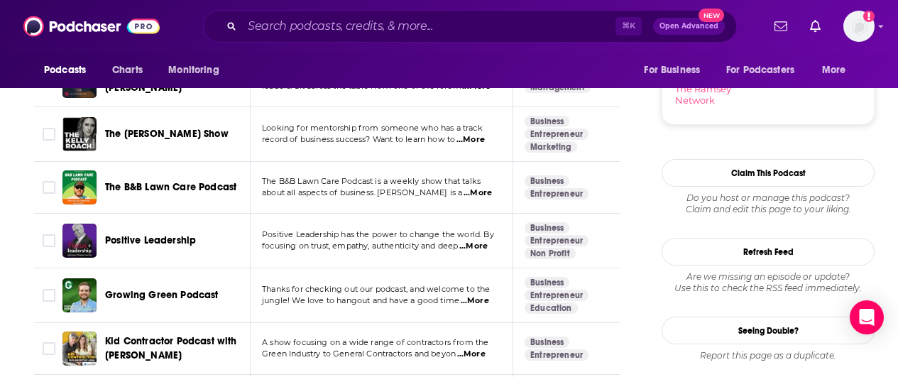
click at [160, 237] on span "Positive Leadership" at bounding box center [150, 240] width 91 height 12
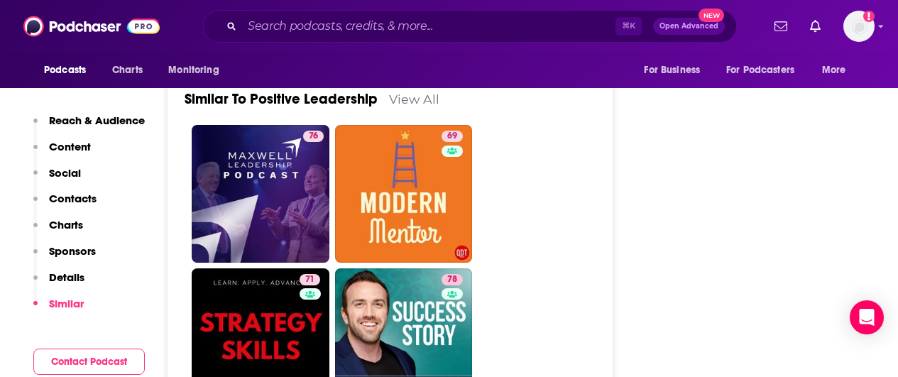
scroll to position [2591, 0]
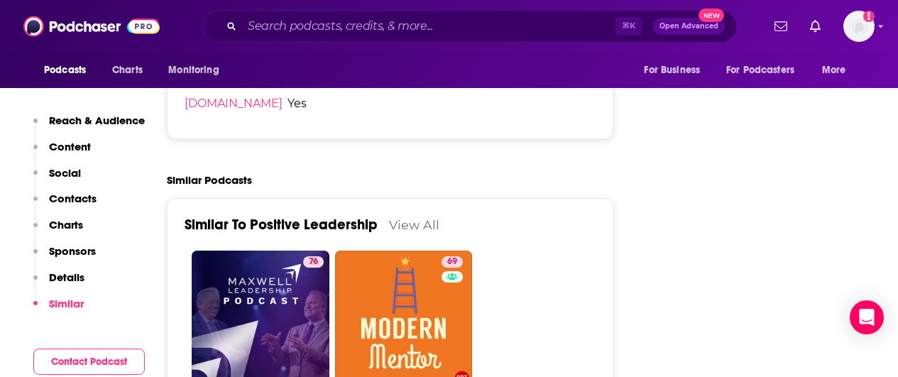
click at [412, 217] on link "View All" at bounding box center [414, 224] width 50 height 15
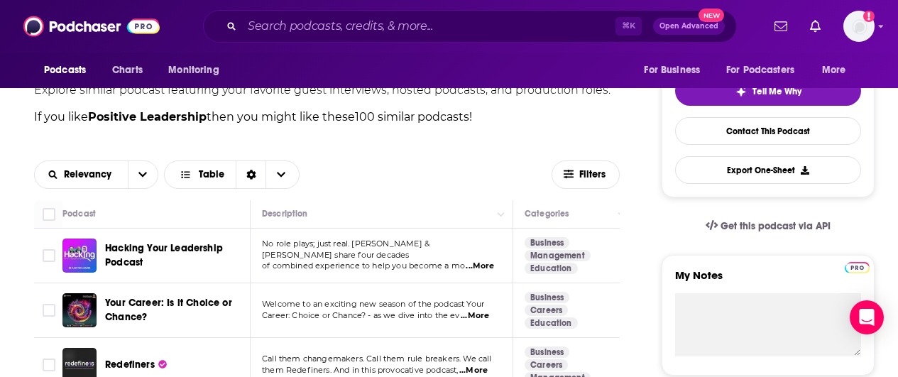
scroll to position [395, 0]
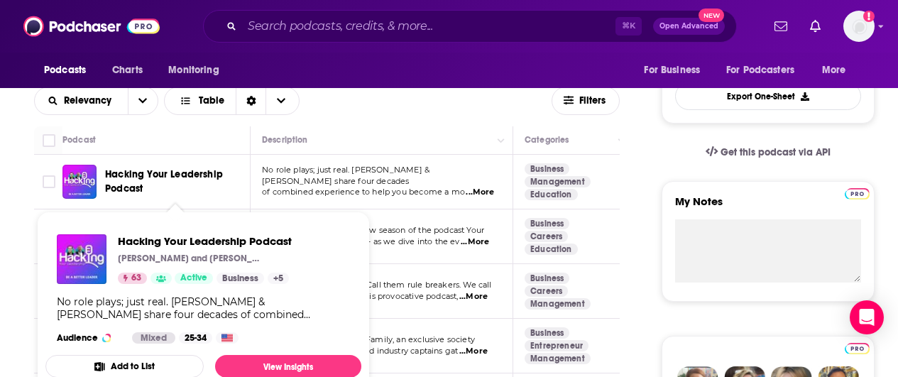
click at [133, 178] on span "Hacking Your Leadership Podcast" at bounding box center [164, 181] width 118 height 26
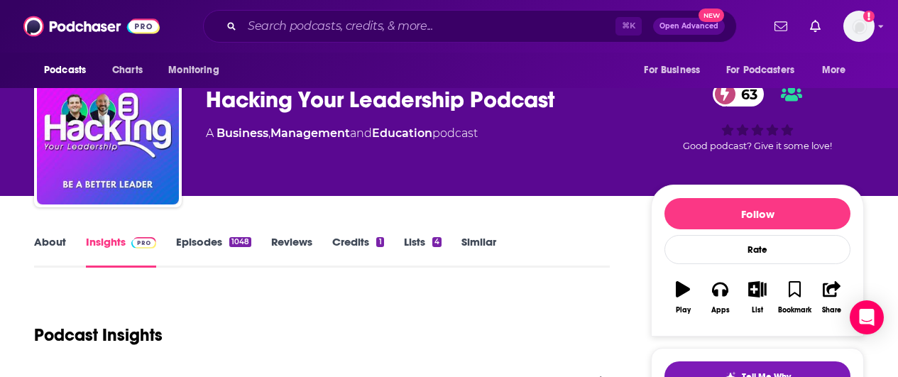
scroll to position [6, 0]
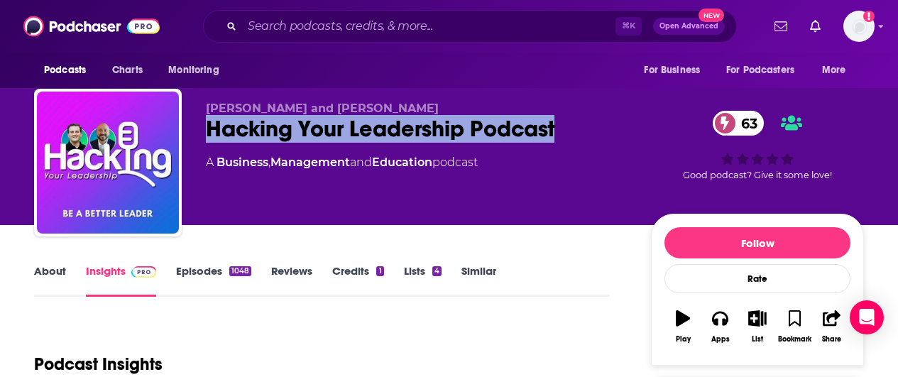
drag, startPoint x: 572, startPoint y: 128, endPoint x: 188, endPoint y: 128, distance: 384.2
click at [183, 127] on div "[PERSON_NAME] and [PERSON_NAME] Hacking Your Leadership Podcast 63 A Business ,…" at bounding box center [449, 165] width 830 height 153
copy h2 "Hacking Your Leadership Podcast"
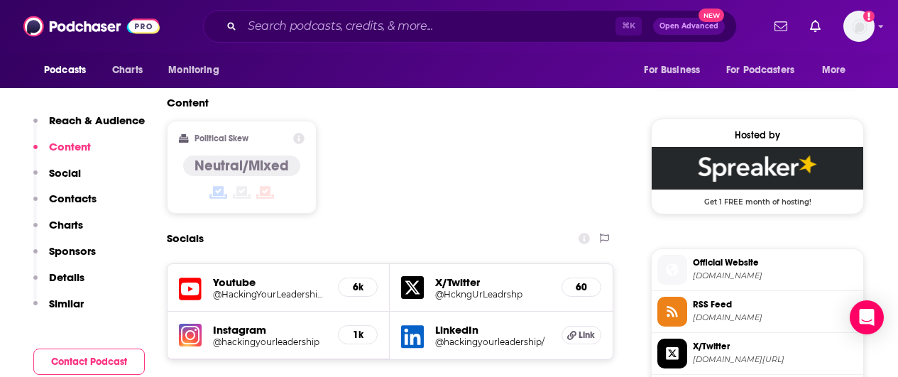
scroll to position [1297, 0]
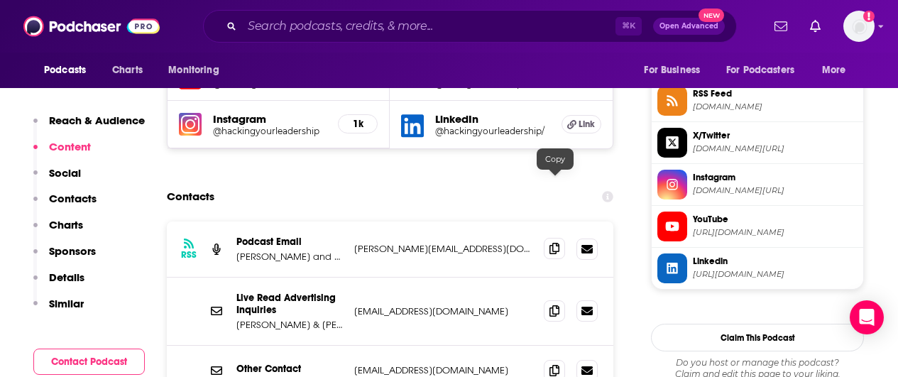
click at [554, 243] on icon at bounding box center [555, 248] width 10 height 11
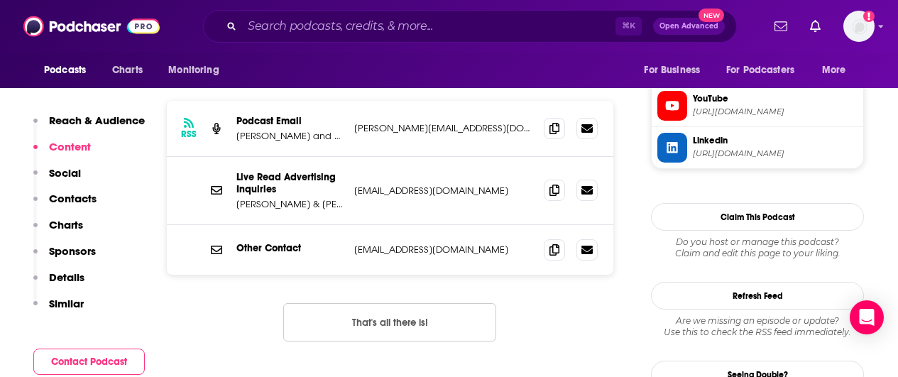
scroll to position [1229, 0]
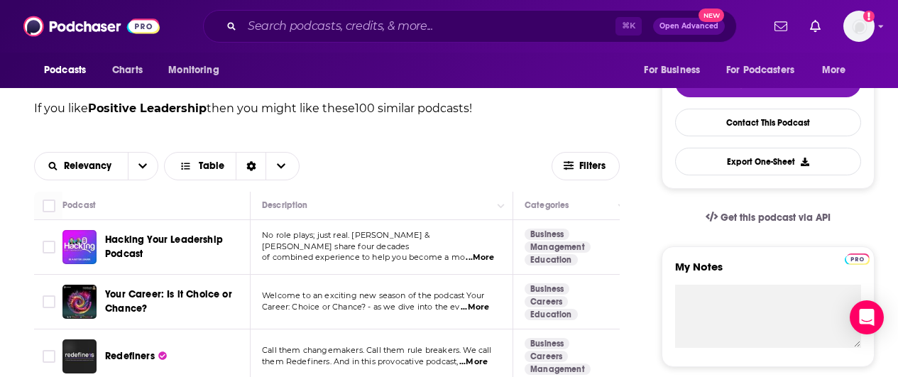
scroll to position [512, 0]
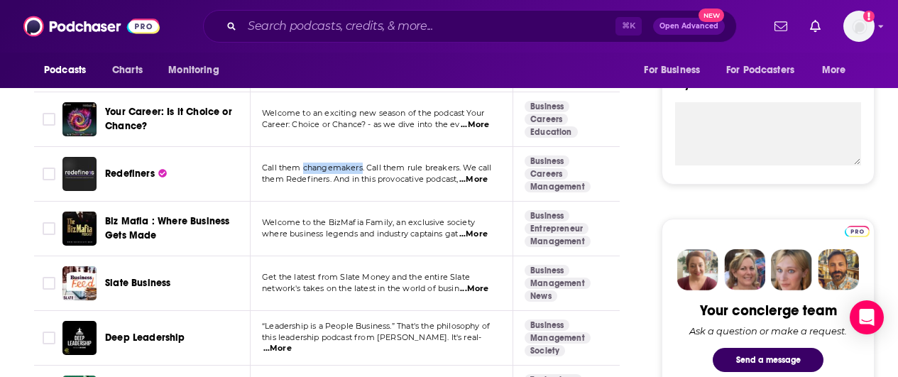
drag, startPoint x: 303, startPoint y: 169, endPoint x: 363, endPoint y: 168, distance: 59.7
click at [363, 168] on span "Call them changemakers. Call them rule breakers. We call" at bounding box center [377, 168] width 230 height 10
copy span "changemakers"
click at [364, 31] on input "Search podcasts, credits, & more..." at bounding box center [429, 26] width 374 height 23
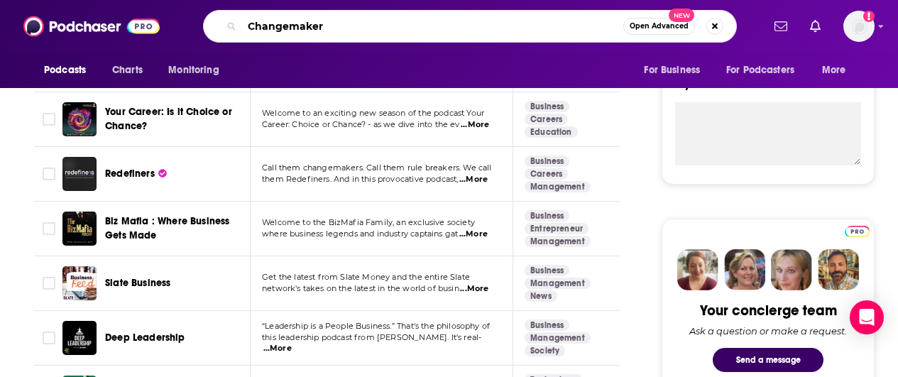
type input "Changemakers"
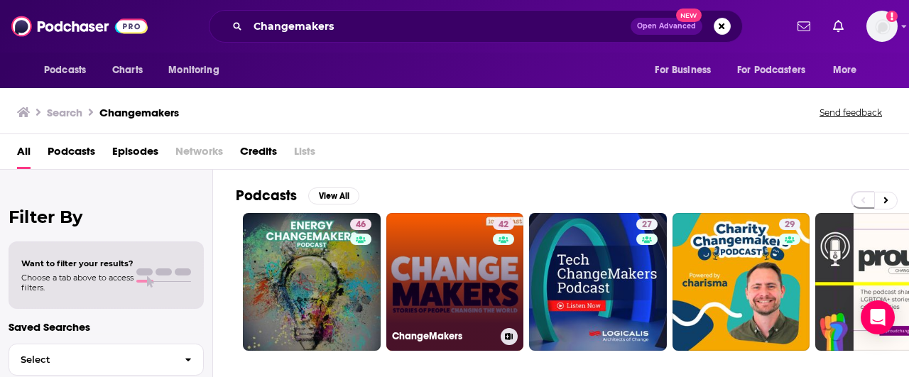
click at [442, 263] on link "42 ChangeMakers" at bounding box center [455, 282] width 138 height 138
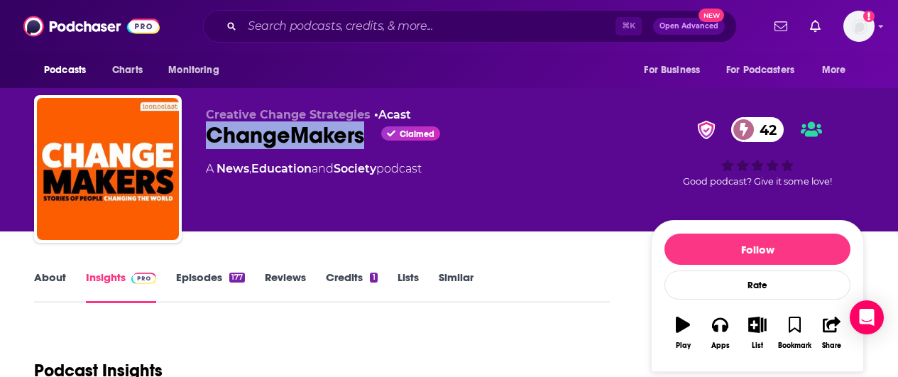
drag, startPoint x: 204, startPoint y: 138, endPoint x: 361, endPoint y: 138, distance: 157.7
click at [361, 138] on div "Creative Change Strategies • Acast ChangeMakers Claimed 42 A News , Education a…" at bounding box center [449, 171] width 830 height 153
copy h2 "ChangeMakers"
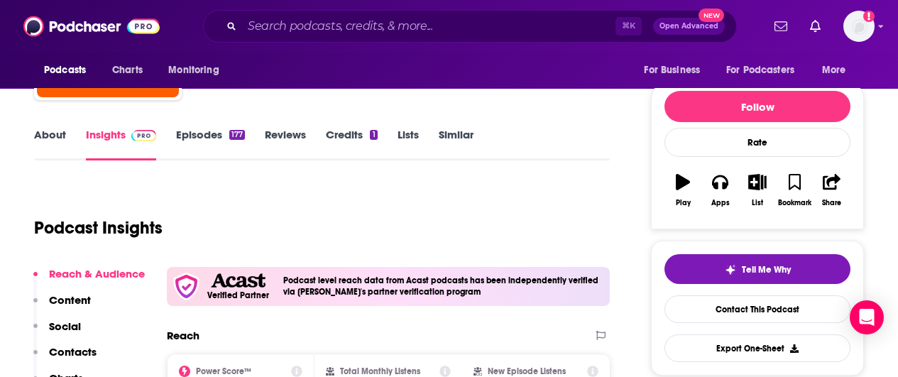
scroll to position [139, 0]
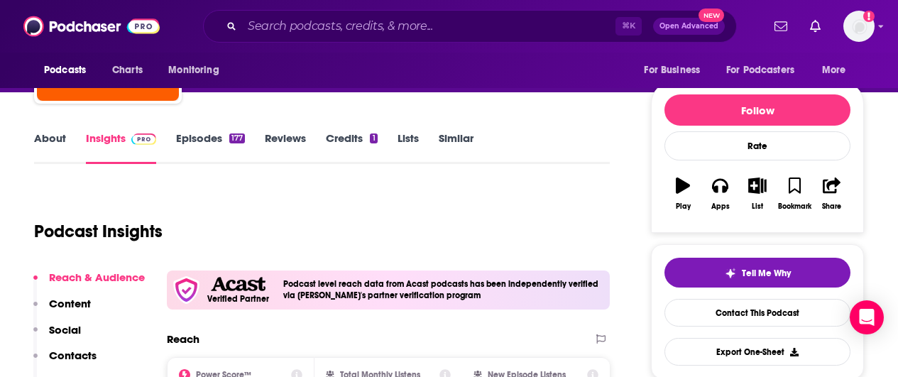
click at [44, 138] on link "About" at bounding box center [50, 147] width 32 height 33
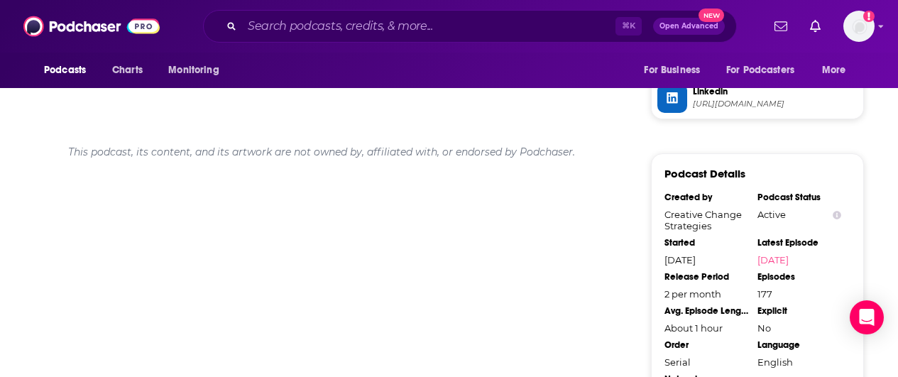
scroll to position [1163, 0]
